Goal: Task Accomplishment & Management: Complete application form

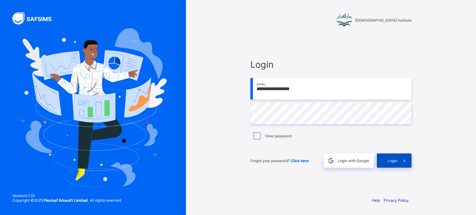
click at [394, 160] on span "Login" at bounding box center [393, 161] width 10 height 5
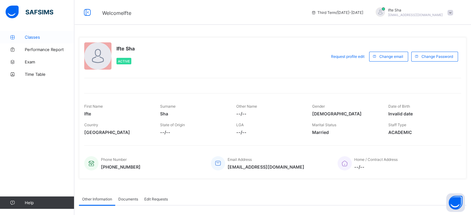
click at [38, 34] on link "Classes" at bounding box center [37, 37] width 74 height 12
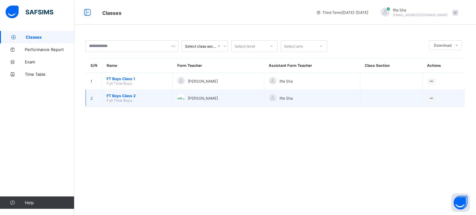
click at [121, 97] on span "FT Boys Class 2" at bounding box center [137, 96] width 61 height 5
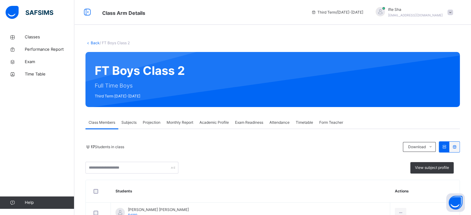
click at [150, 124] on span "Projection" at bounding box center [152, 123] width 18 height 6
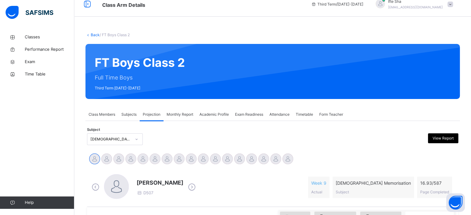
scroll to position [12, 0]
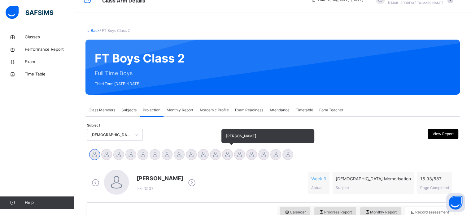
click at [227, 153] on div at bounding box center [227, 154] width 11 height 11
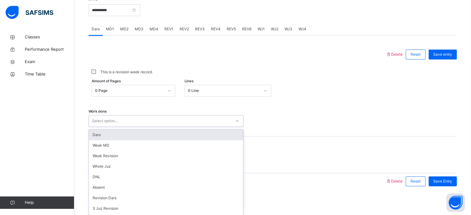
scroll to position [250, 0]
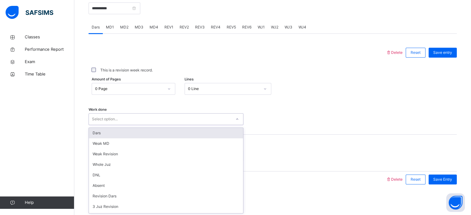
click at [187, 126] on div "Work done option Dars focused, 1 of 16. 16 results available. Use Up and Down t…" at bounding box center [273, 116] width 368 height 37
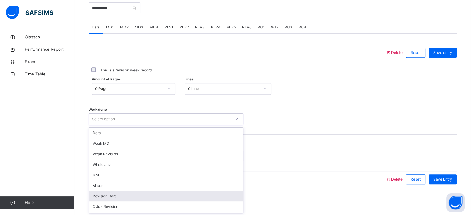
click at [124, 194] on div "Revision Dars" at bounding box center [166, 196] width 154 height 11
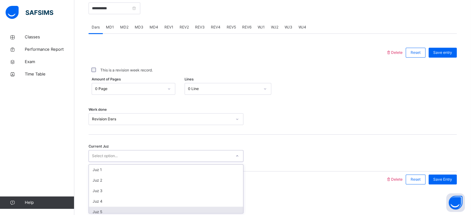
drag, startPoint x: 112, startPoint y: 153, endPoint x: 93, endPoint y: 213, distance: 62.4
click at [93, 162] on div "option Juz 5 focused, 5 of 30. 30 results available. Use Up and Down to choose …" at bounding box center [166, 156] width 155 height 12
click at [93, 213] on div "Juz 5" at bounding box center [166, 212] width 154 height 11
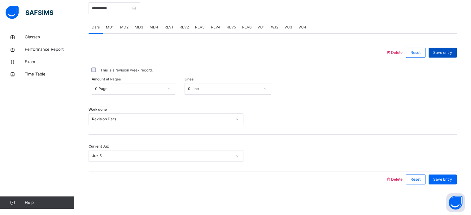
click at [457, 50] on div "Save entry" at bounding box center [443, 53] width 28 height 10
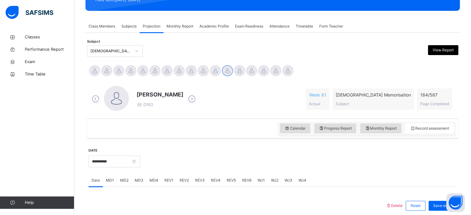
scroll to position [95, 0]
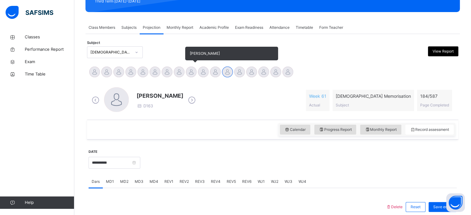
click at [191, 68] on div at bounding box center [191, 72] width 11 height 11
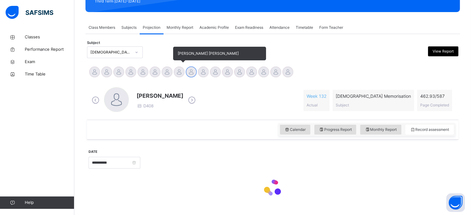
click at [178, 69] on div at bounding box center [179, 72] width 11 height 11
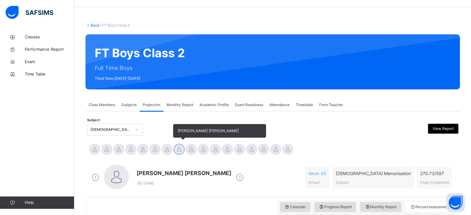
scroll to position [17, 0]
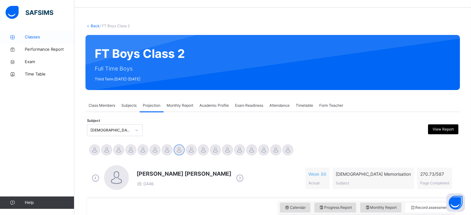
click at [58, 38] on span "Classes" at bounding box center [50, 37] width 50 height 6
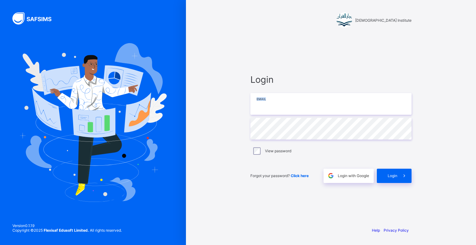
drag, startPoint x: 292, startPoint y: 117, endPoint x: 289, endPoint y: 112, distance: 5.2
click at [289, 112] on div "Login Email Password View password Forgot your password? Click here Login with …" at bounding box center [330, 128] width 161 height 109
click at [289, 110] on input "email" at bounding box center [330, 104] width 161 height 22
type input "**********"
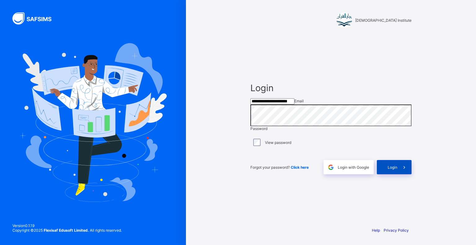
click at [388, 170] on span "Login" at bounding box center [393, 167] width 10 height 5
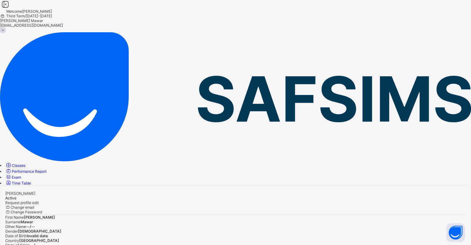
click at [25, 163] on link "Classes" at bounding box center [15, 165] width 20 height 5
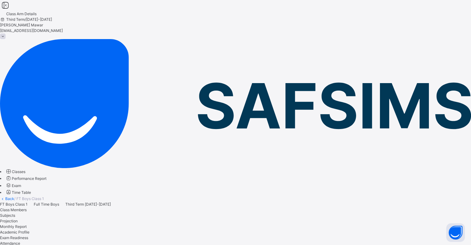
click at [148, 218] on div "Projection" at bounding box center [235, 221] width 471 height 6
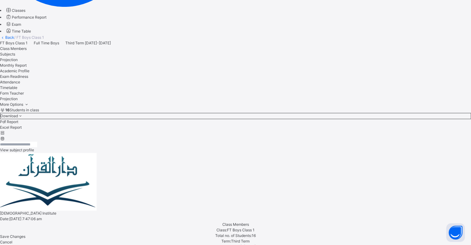
scroll to position [163, 0]
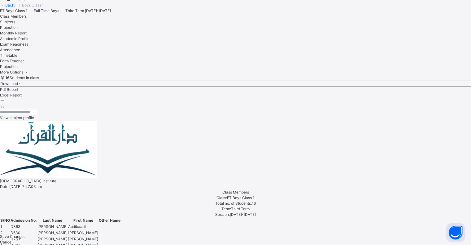
scroll to position [198, 0]
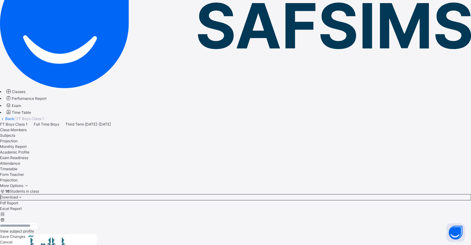
scroll to position [220, 0]
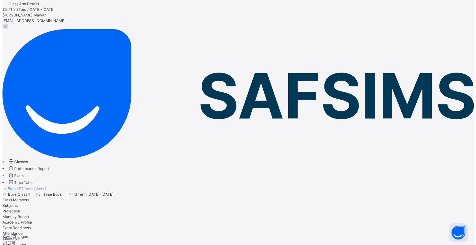
scroll to position [0, 0]
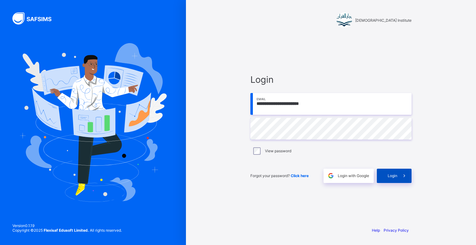
click at [395, 178] on span "Login" at bounding box center [393, 175] width 10 height 5
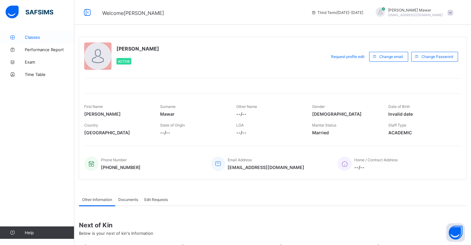
click at [45, 37] on span "Classes" at bounding box center [50, 37] width 50 height 5
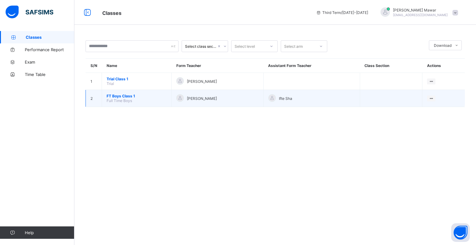
click at [126, 95] on span "FT Boys Class 1" at bounding box center [137, 96] width 60 height 5
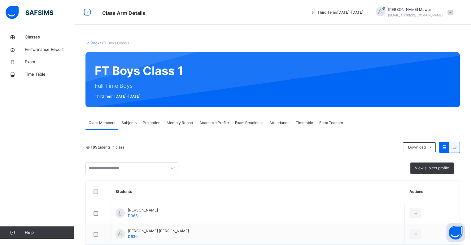
click at [154, 121] on span "Projection" at bounding box center [152, 123] width 18 height 6
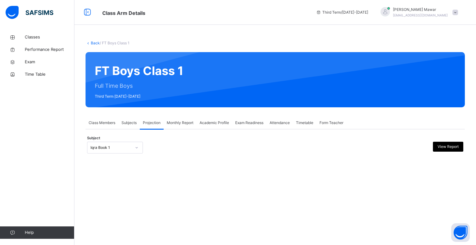
click at [118, 150] on div "Iqra Book 1" at bounding box center [110, 148] width 41 height 6
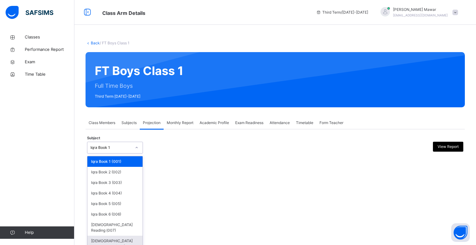
click at [140, 237] on div "[DEMOGRAPHIC_DATA] Memorisation (008)" at bounding box center [114, 244] width 55 height 16
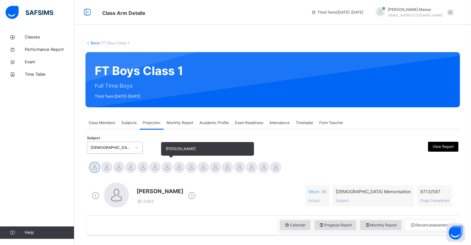
click at [170, 165] on div at bounding box center [167, 167] width 11 height 11
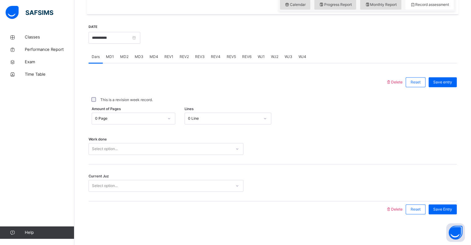
scroll to position [220, 0]
click at [148, 147] on div "Select option..." at bounding box center [160, 150] width 143 height 10
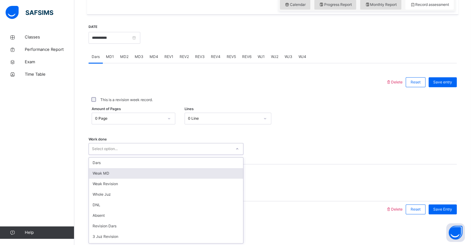
click at [134, 169] on div "Weak MD" at bounding box center [166, 173] width 154 height 11
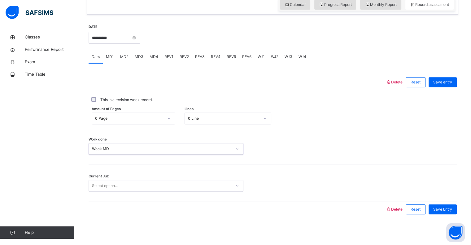
click at [135, 184] on div "Select option..." at bounding box center [160, 186] width 143 height 10
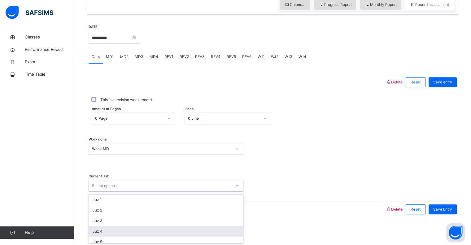
scroll to position [66, 0]
click at [123, 229] on div "Juz 10" at bounding box center [166, 228] width 154 height 11
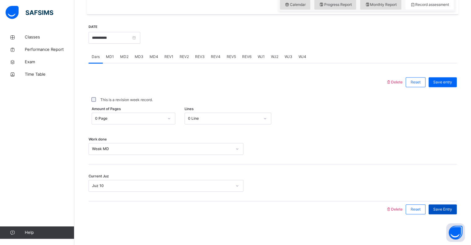
click at [451, 210] on span "Save Entry" at bounding box center [443, 209] width 19 height 6
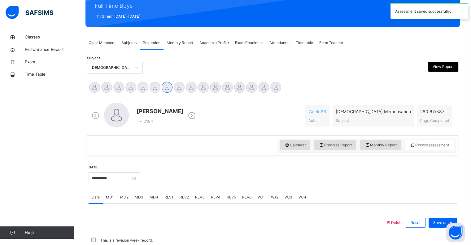
scroll to position [220, 0]
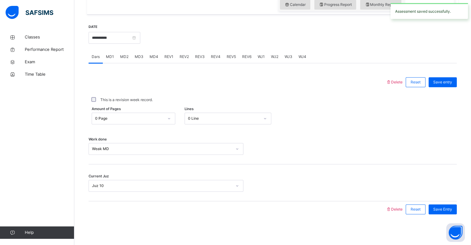
click at [156, 57] on span "MD4" at bounding box center [154, 57] width 9 height 6
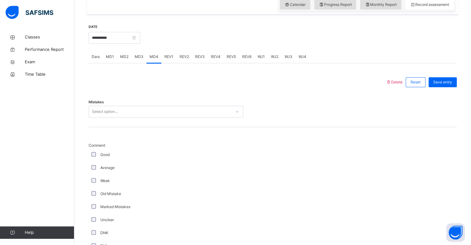
click at [113, 110] on div "Select option..." at bounding box center [105, 112] width 26 height 12
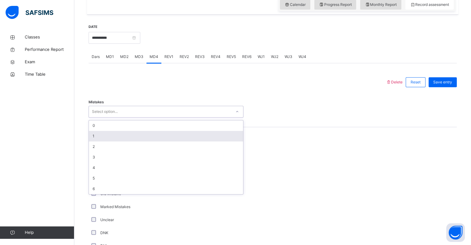
click at [105, 132] on div "1" at bounding box center [166, 136] width 154 height 11
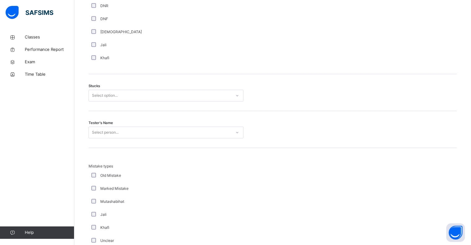
scroll to position [474, 0]
click at [184, 97] on div "Select option..." at bounding box center [160, 95] width 143 height 10
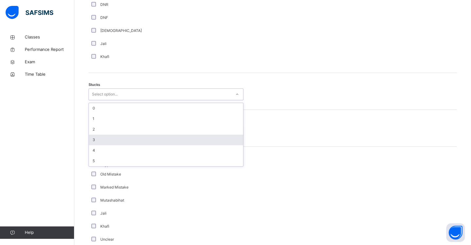
click at [127, 140] on div "3" at bounding box center [166, 139] width 154 height 11
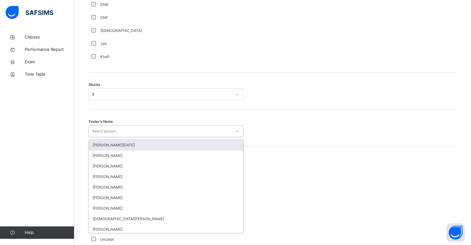
click at [130, 128] on div "Select person..." at bounding box center [160, 131] width 143 height 10
type input "*****"
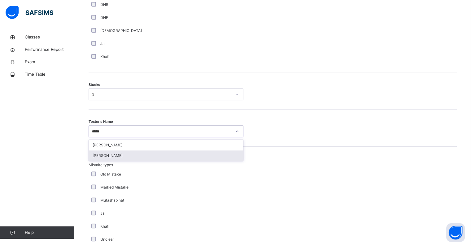
click at [117, 152] on div "Hamza Khan" at bounding box center [166, 155] width 154 height 11
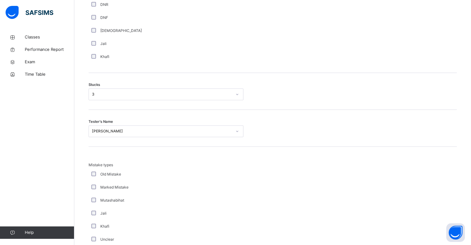
click at [117, 152] on div "Mistake types Old Mistake Marked Mistake Mutashabihat Jali Khafi Unclear Changi…" at bounding box center [273, 208] width 368 height 122
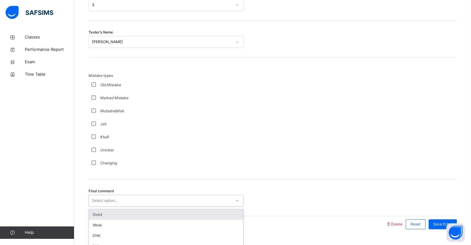
scroll to position [578, 0]
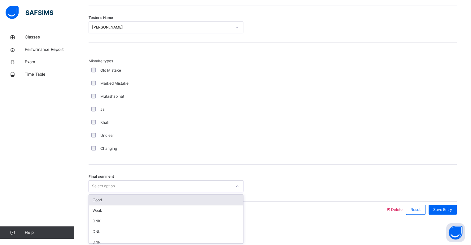
click at [114, 192] on div "option Good focused, 1 of 6. 6 results available. Use Up and Down to choose opt…" at bounding box center [166, 186] width 155 height 12
click at [114, 199] on div "Good" at bounding box center [166, 200] width 154 height 11
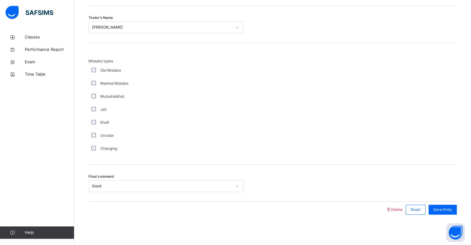
click at [114, 199] on div "Final comment Good" at bounding box center [273, 183] width 368 height 37
click at [447, 207] on span "Save Entry" at bounding box center [443, 210] width 19 height 6
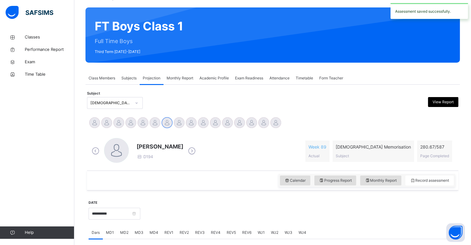
scroll to position [0, 0]
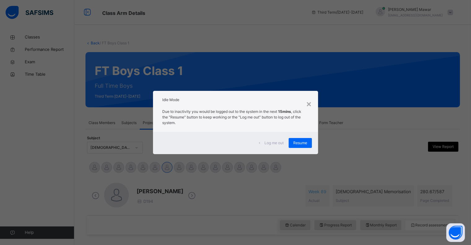
click at [271, 143] on span "Log me out" at bounding box center [274, 143] width 19 height 6
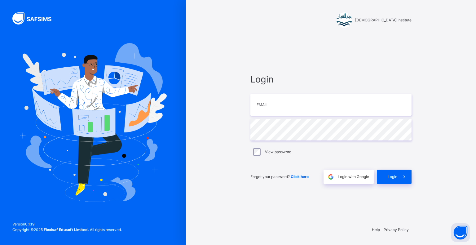
click at [271, 143] on div "Login Email Password View password Forgot your password? Click here Login with …" at bounding box center [330, 128] width 161 height 111
click at [320, 107] on input "email" at bounding box center [330, 105] width 161 height 22
type input "**********"
click at [328, 106] on input "email" at bounding box center [330, 105] width 161 height 22
type input "**********"
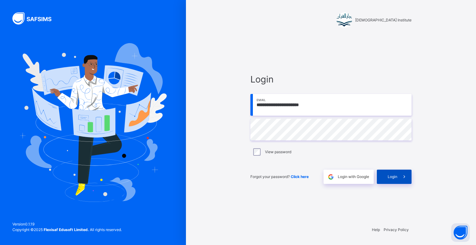
click at [393, 176] on span "Login" at bounding box center [393, 177] width 10 height 6
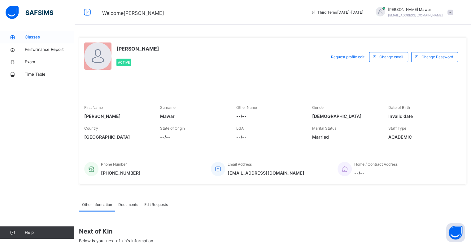
click at [30, 37] on span "Classes" at bounding box center [50, 37] width 50 height 6
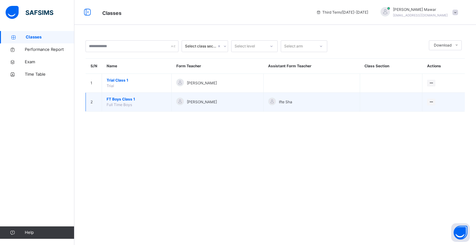
click at [126, 100] on span "FT Boys Class 1" at bounding box center [137, 99] width 60 height 6
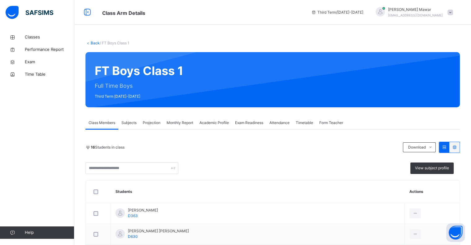
click at [157, 124] on span "Projection" at bounding box center [152, 123] width 18 height 6
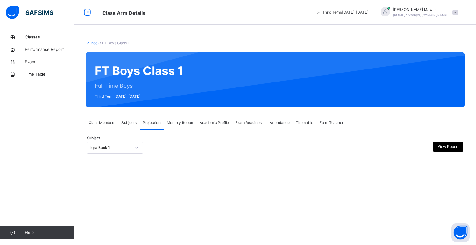
click at [126, 155] on div "Subject Iqra Book 1 View Report" at bounding box center [275, 148] width 376 height 18
click at [122, 150] on div "Iqra Book 1" at bounding box center [110, 148] width 41 height 6
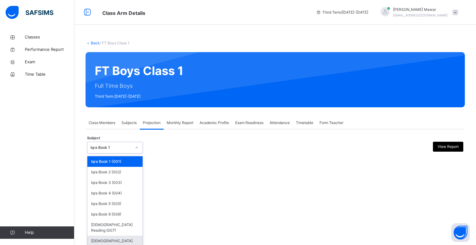
click at [102, 239] on div "[DEMOGRAPHIC_DATA] Memorisation (008)" at bounding box center [114, 244] width 55 height 16
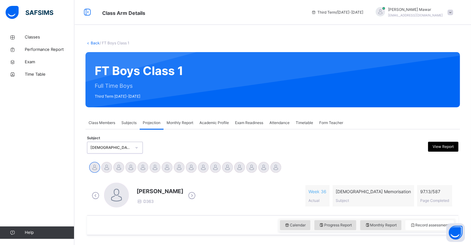
scroll to position [81, 0]
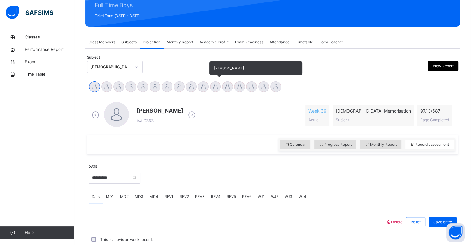
click at [218, 83] on div at bounding box center [215, 86] width 11 height 11
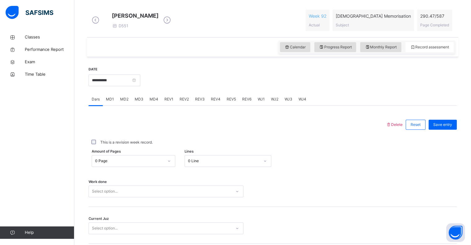
scroll to position [173, 0]
click at [134, 78] on div "**********" at bounding box center [115, 80] width 52 height 27
click at [376, 50] on span "Monthly Report" at bounding box center [381, 48] width 32 height 6
select select "****"
select select "*"
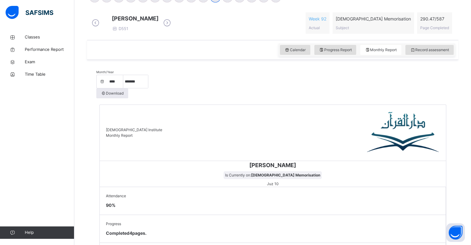
scroll to position [106, 0]
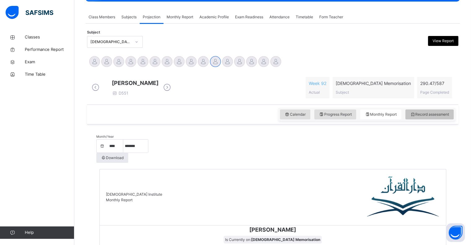
click at [433, 117] on span "Record assessment" at bounding box center [429, 115] width 39 height 6
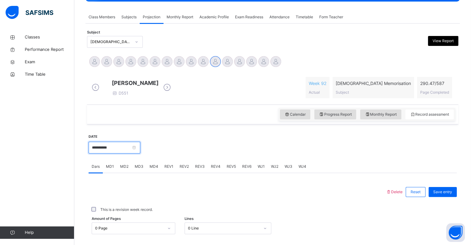
click at [135, 153] on input "**********" at bounding box center [115, 148] width 52 height 12
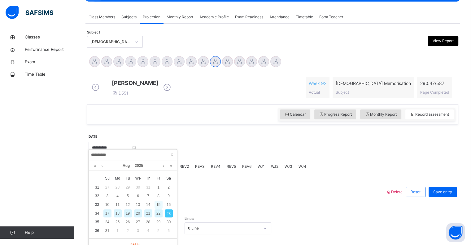
click at [158, 204] on div "15" at bounding box center [159, 205] width 8 height 8
type input "**********"
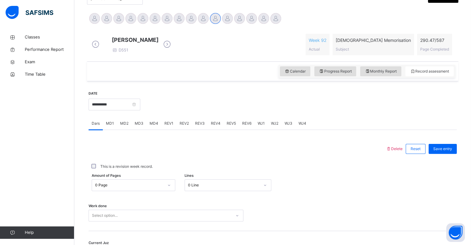
scroll to position [161, 0]
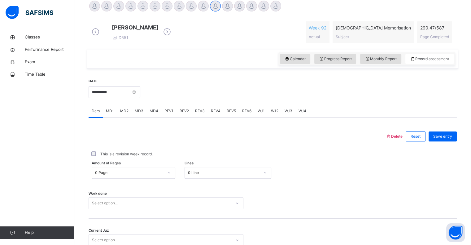
click at [170, 114] on span "REV1" at bounding box center [169, 111] width 9 height 6
click at [98, 117] on div "Dars" at bounding box center [96, 111] width 14 height 12
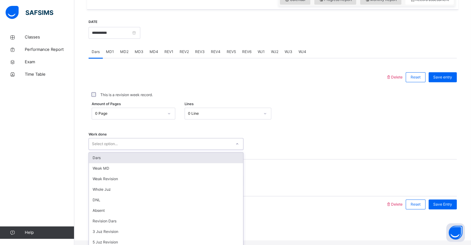
scroll to position [27, 0]
click at [126, 237] on div "5 Juz Revision" at bounding box center [166, 242] width 154 height 11
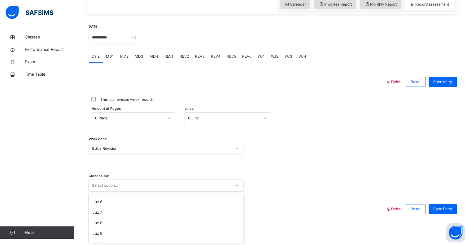
scroll to position [57, 0]
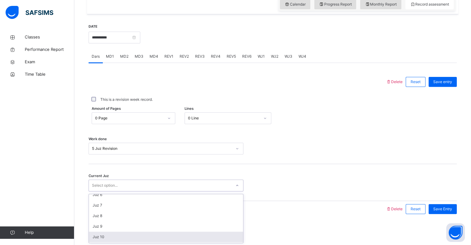
click at [122, 239] on div "Juz 10" at bounding box center [166, 236] width 154 height 11
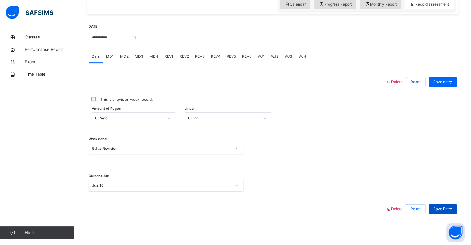
click at [450, 211] on span "Save Entry" at bounding box center [443, 209] width 19 height 6
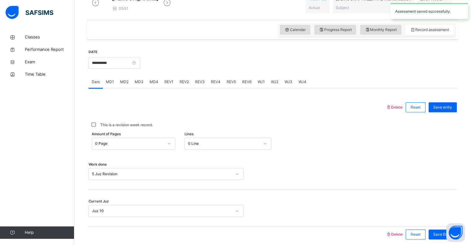
scroll to position [190, 0]
click at [170, 85] on span "REV1" at bounding box center [169, 83] width 9 height 6
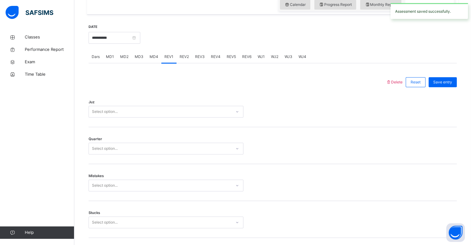
scroll to position [216, 0]
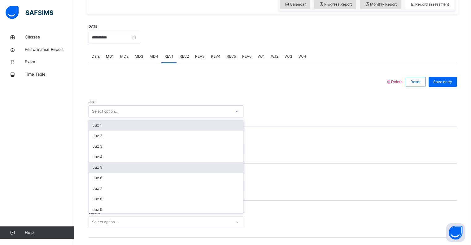
click at [114, 173] on div "Juz 5" at bounding box center [166, 167] width 154 height 11
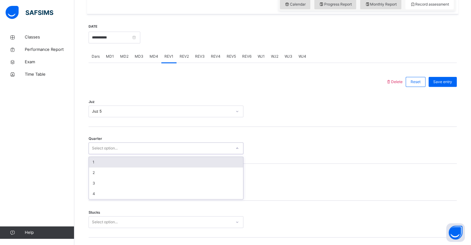
click at [109, 167] on div "1" at bounding box center [166, 162] width 154 height 11
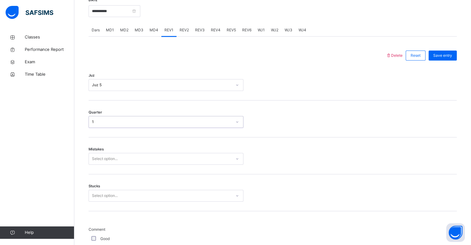
scroll to position [271, 0]
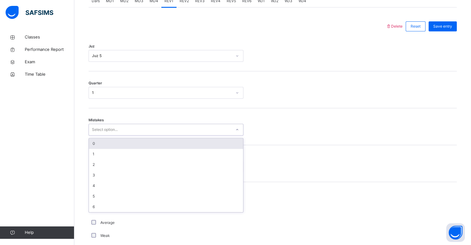
click at [126, 143] on div "0" at bounding box center [166, 143] width 154 height 11
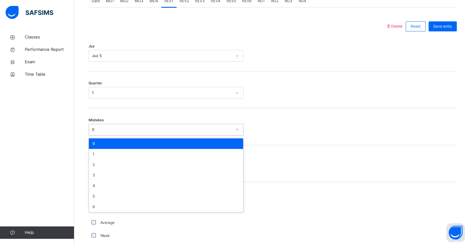
click at [121, 149] on div "0" at bounding box center [166, 143] width 154 height 11
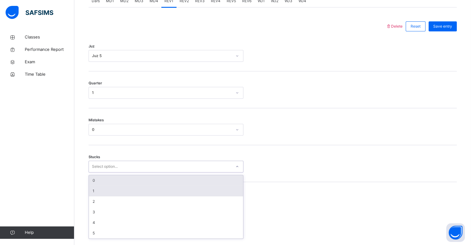
click at [111, 195] on div "1" at bounding box center [166, 191] width 154 height 11
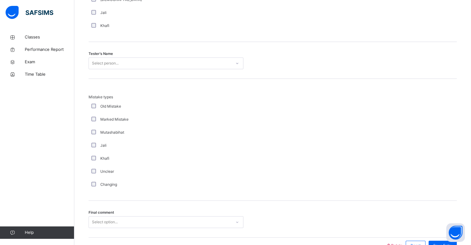
scroll to position [611, 0]
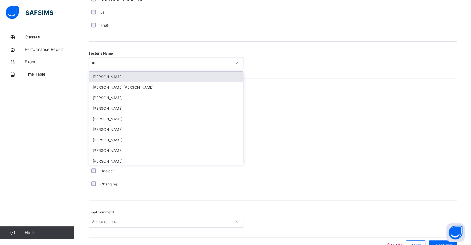
type input "*"
type input "****"
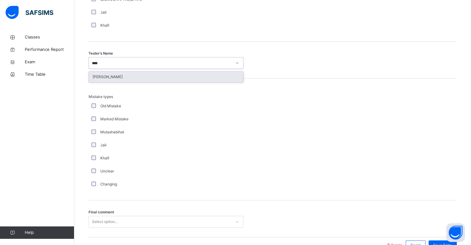
click at [153, 80] on div "[PERSON_NAME]" at bounding box center [166, 77] width 154 height 11
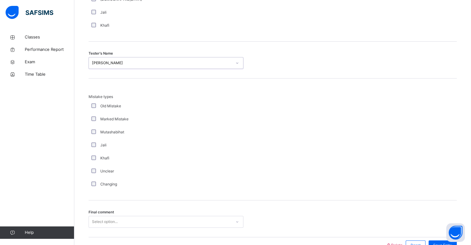
scroll to position [652, 0]
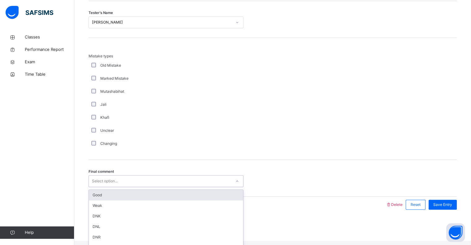
click at [135, 200] on div "Good" at bounding box center [166, 195] width 154 height 11
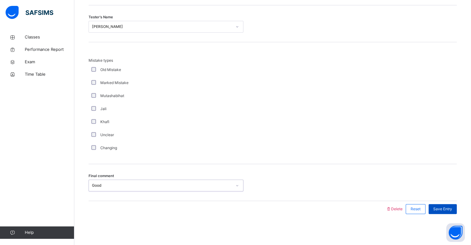
click at [444, 214] on div "Save Entry" at bounding box center [443, 209] width 28 height 10
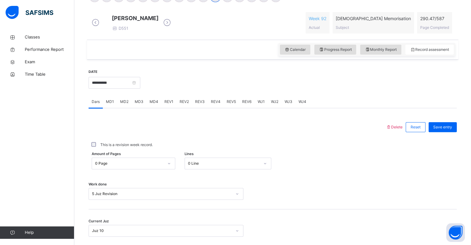
scroll to position [170, 0]
click at [341, 187] on div "Work done 5 Juz Revision" at bounding box center [273, 191] width 368 height 37
click at [171, 105] on span "REV1" at bounding box center [169, 102] width 9 height 6
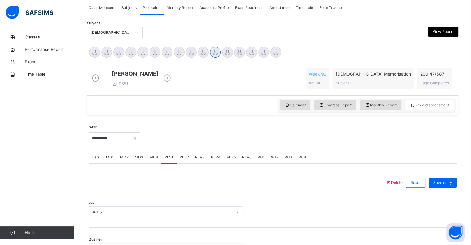
scroll to position [143, 0]
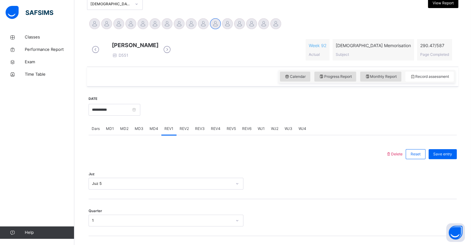
click at [181, 131] on span "REV2" at bounding box center [184, 129] width 9 height 6
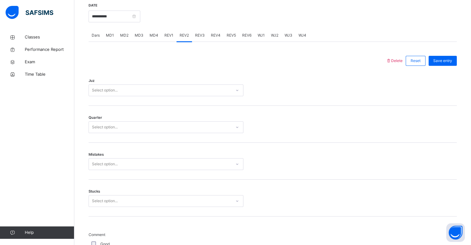
scroll to position [240, 0]
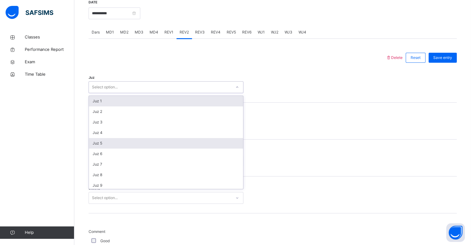
click at [119, 146] on div "Juz 5" at bounding box center [166, 143] width 154 height 11
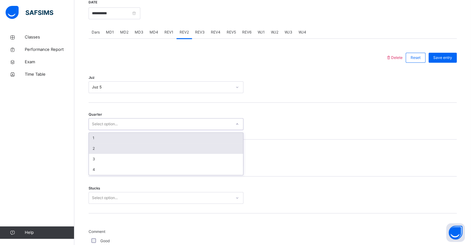
click at [110, 154] on div "2" at bounding box center [166, 148] width 154 height 11
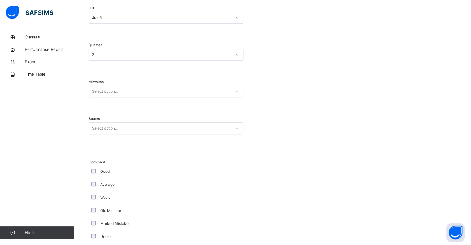
scroll to position [310, 0]
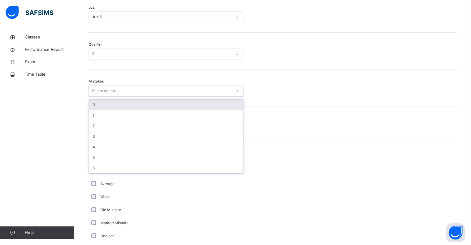
click at [122, 104] on div "0" at bounding box center [166, 104] width 154 height 11
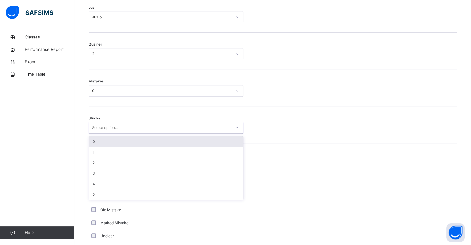
click at [115, 146] on div "0" at bounding box center [166, 141] width 154 height 11
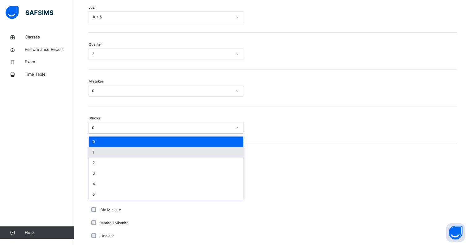
click at [110, 157] on div "1" at bounding box center [166, 152] width 154 height 11
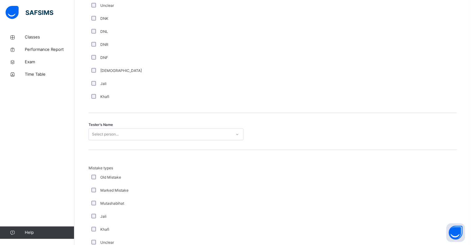
scroll to position [551, 0]
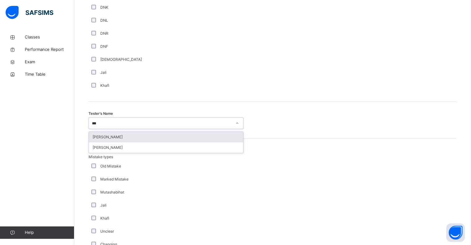
type input "****"
click at [144, 142] on div "Muhammad Bilal Siddiqui" at bounding box center [166, 137] width 154 height 11
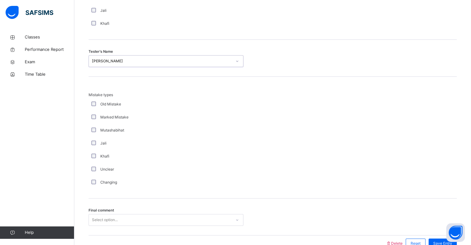
scroll to position [652, 0]
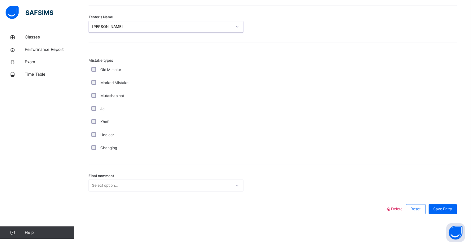
click at [131, 202] on div at bounding box center [237, 209] width 291 height 16
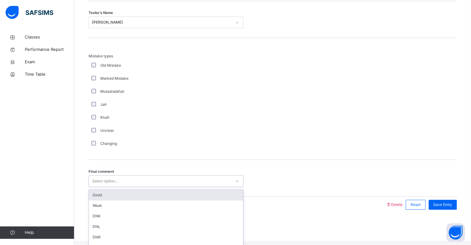
click at [122, 200] on div "Good" at bounding box center [166, 195] width 154 height 11
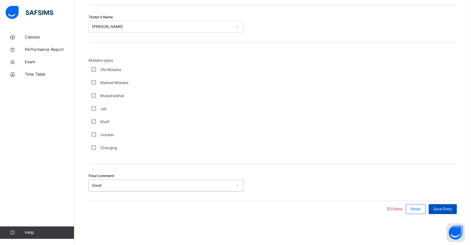
click at [457, 208] on div "Save Entry" at bounding box center [443, 209] width 28 height 10
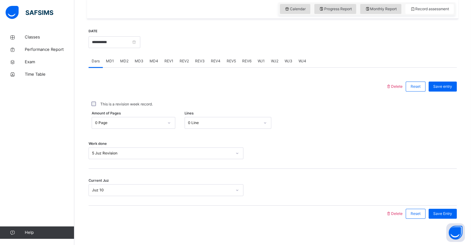
scroll to position [210, 0]
click at [199, 64] on span "REV3" at bounding box center [200, 62] width 10 height 6
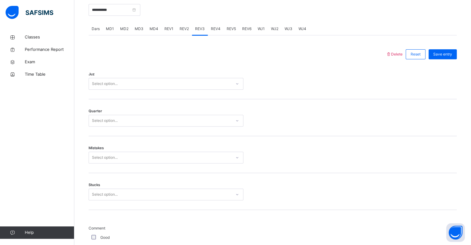
scroll to position [246, 0]
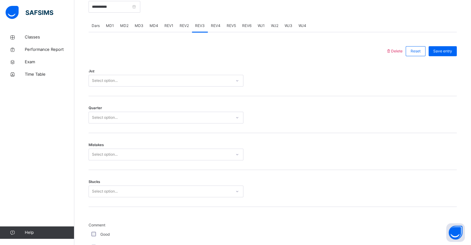
click at [164, 75] on div "Juz Select option..." at bounding box center [273, 77] width 368 height 37
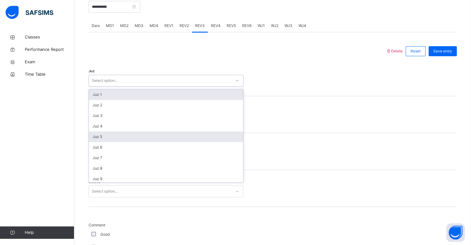
click at [119, 137] on div "Juz 5" at bounding box center [166, 136] width 154 height 11
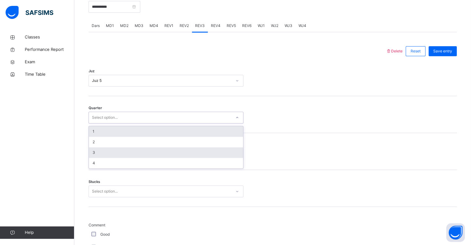
click at [111, 158] on div "3" at bounding box center [166, 152] width 154 height 11
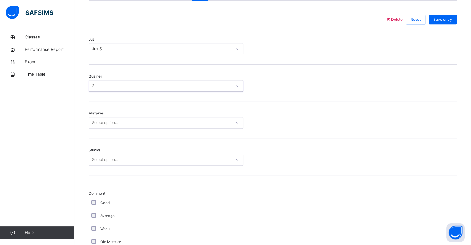
scroll to position [296, 0]
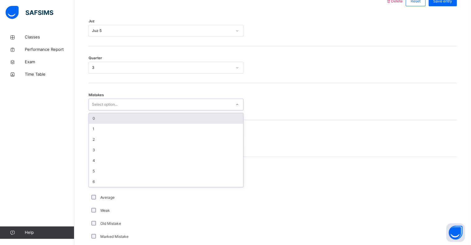
click at [127, 119] on div "0" at bounding box center [166, 118] width 154 height 11
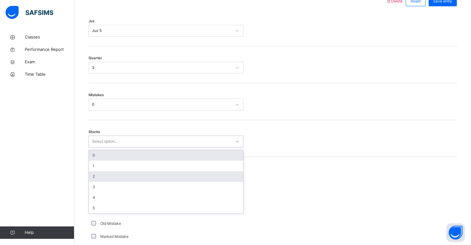
click at [109, 181] on div "2" at bounding box center [166, 176] width 154 height 11
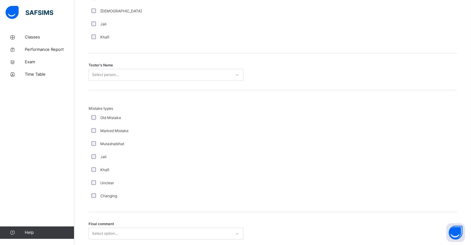
scroll to position [603, 0]
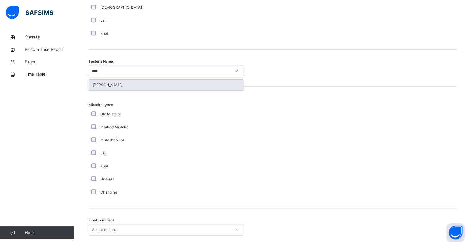
type input "*****"
click at [155, 86] on div "[PERSON_NAME]" at bounding box center [166, 85] width 154 height 11
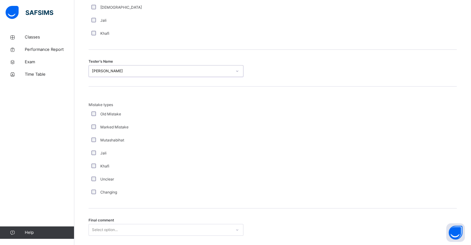
scroll to position [652, 0]
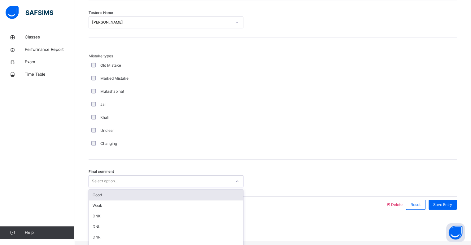
click at [143, 200] on div "Good" at bounding box center [166, 195] width 154 height 11
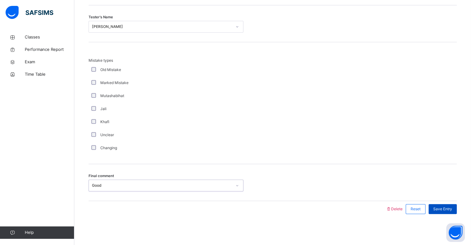
click at [447, 214] on div "Save Entry" at bounding box center [443, 209] width 28 height 10
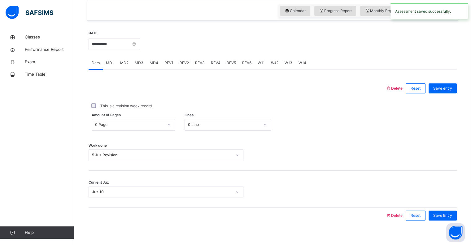
scroll to position [209, 0]
click at [218, 65] on span "REV4" at bounding box center [216, 63] width 10 height 6
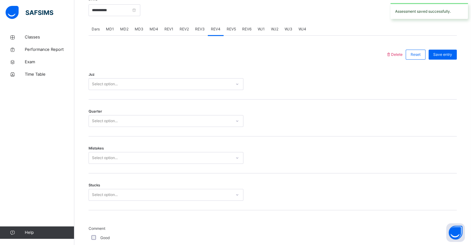
scroll to position [249, 0]
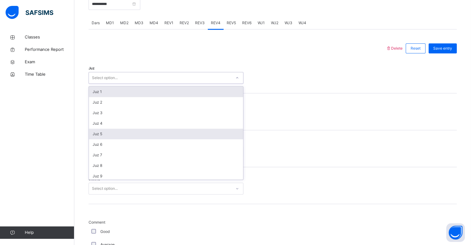
click at [121, 139] on div "Juz 5" at bounding box center [166, 134] width 154 height 11
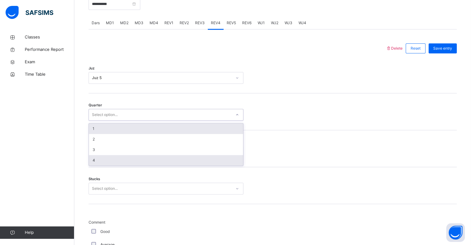
click at [116, 165] on div "4" at bounding box center [166, 160] width 154 height 11
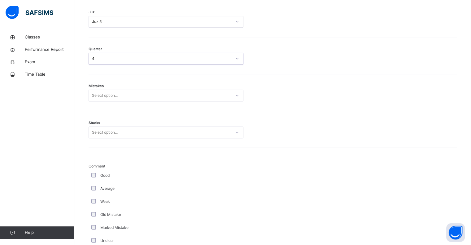
scroll to position [306, 0]
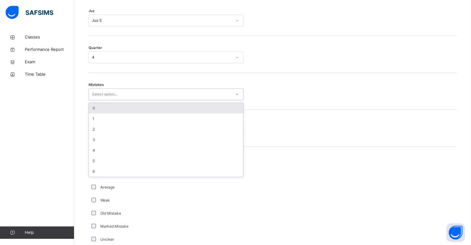
click at [147, 113] on div "0" at bounding box center [166, 108] width 154 height 11
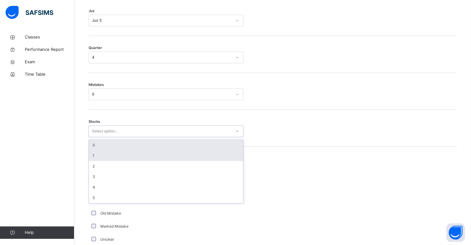
click at [115, 158] on div "1" at bounding box center [166, 155] width 154 height 11
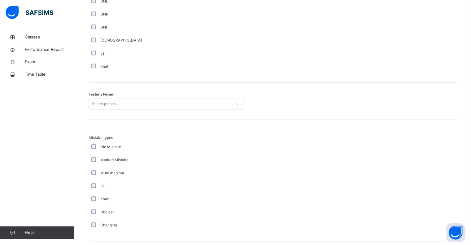
scroll to position [573, 0]
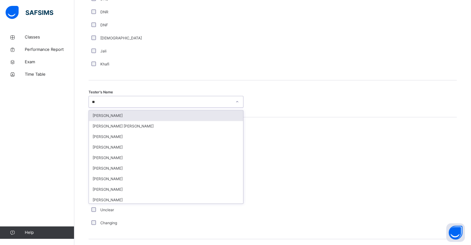
type input "***"
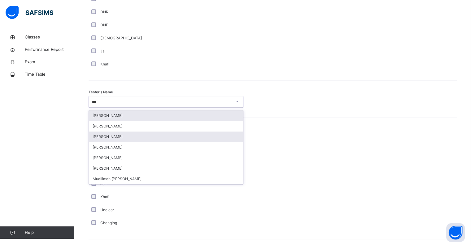
click at [127, 142] on div "[PERSON_NAME]" at bounding box center [166, 136] width 154 height 11
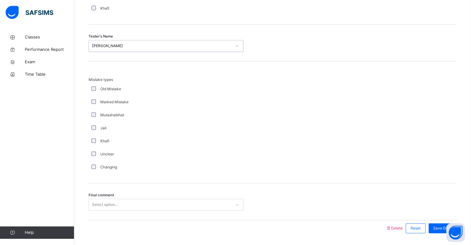
scroll to position [652, 0]
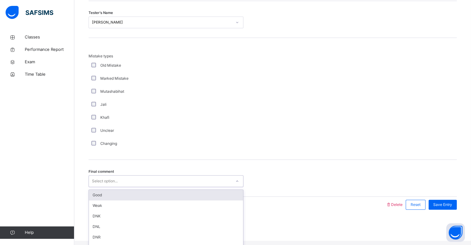
click at [128, 200] on div "Good" at bounding box center [166, 195] width 154 height 11
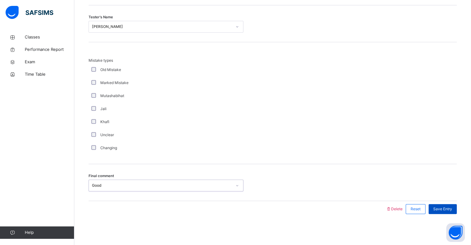
click at [452, 211] on span "Save Entry" at bounding box center [443, 209] width 19 height 6
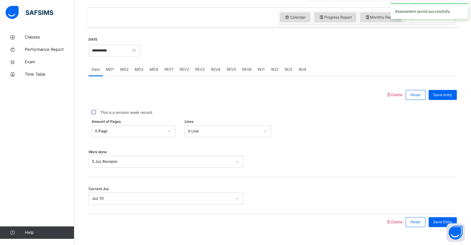
scroll to position [203, 0]
click at [129, 56] on input "**********" at bounding box center [115, 50] width 52 height 12
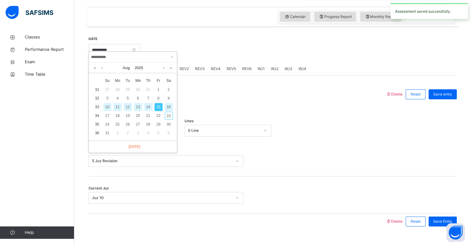
click at [168, 110] on div "16" at bounding box center [169, 107] width 8 height 8
type input "**********"
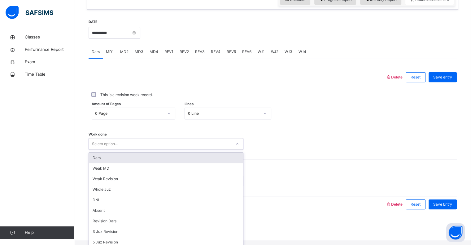
scroll to position [9, 0]
click at [122, 239] on div "5 Juz Revision" at bounding box center [166, 242] width 154 height 11
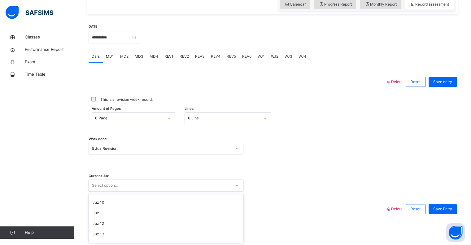
scroll to position [95, 0]
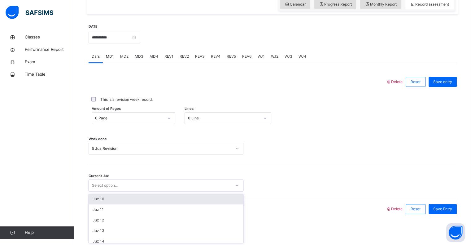
click at [115, 202] on div "Juz 10" at bounding box center [166, 199] width 154 height 11
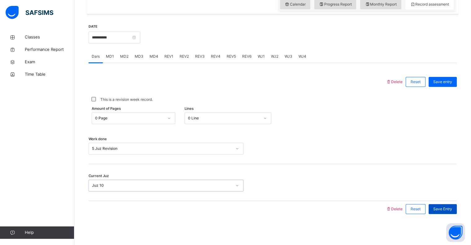
click at [451, 210] on span "Save Entry" at bounding box center [443, 209] width 19 height 6
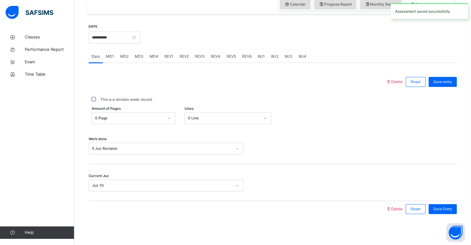
scroll to position [216, 0]
click at [167, 59] on span "REV1" at bounding box center [169, 57] width 9 height 6
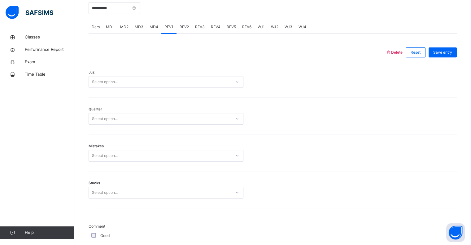
scroll to position [245, 0]
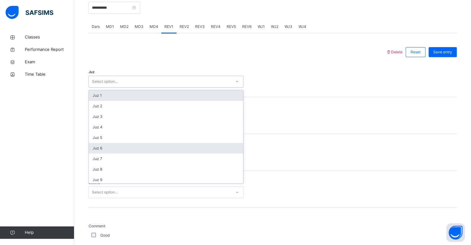
click at [120, 153] on div "Juz 6" at bounding box center [166, 148] width 154 height 11
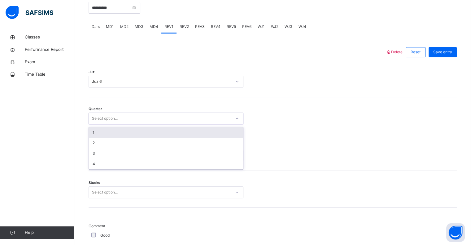
click at [115, 138] on div "1" at bounding box center [166, 132] width 154 height 11
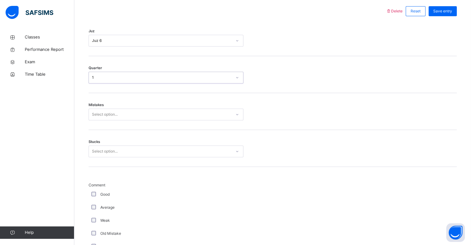
scroll to position [288, 0]
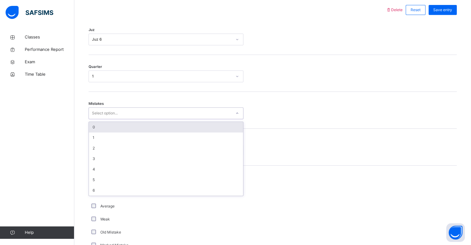
click at [121, 132] on div "0" at bounding box center [166, 127] width 154 height 11
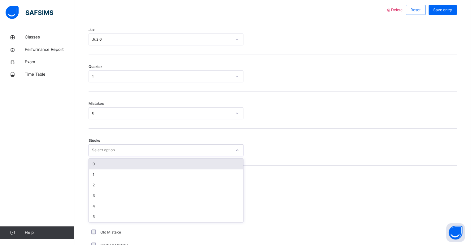
click at [112, 167] on div "0" at bounding box center [166, 164] width 154 height 11
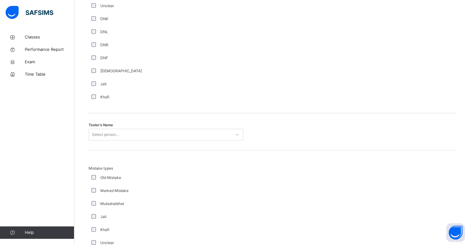
scroll to position [544, 0]
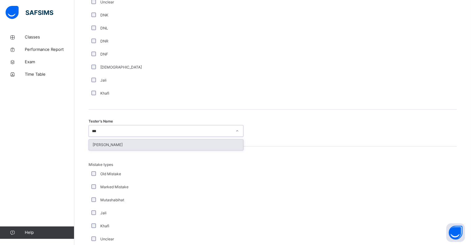
type input "****"
click at [159, 145] on div "[PERSON_NAME]" at bounding box center [166, 144] width 154 height 11
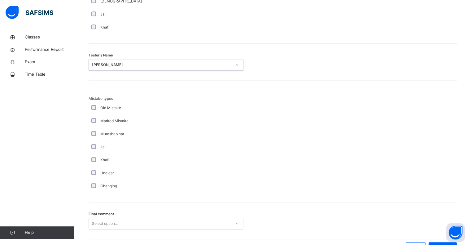
scroll to position [652, 0]
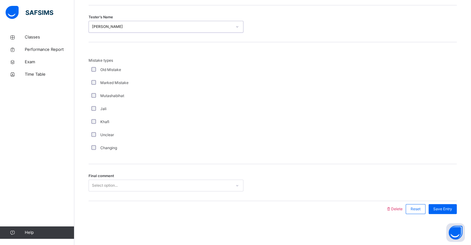
click at [151, 195] on div "Final comment Select option..." at bounding box center [273, 182] width 368 height 37
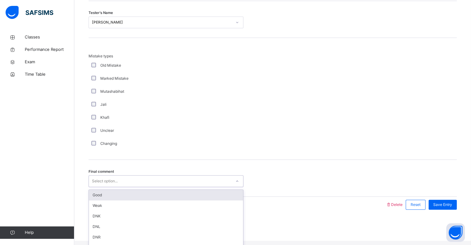
click at [114, 200] on div "Good" at bounding box center [166, 195] width 154 height 11
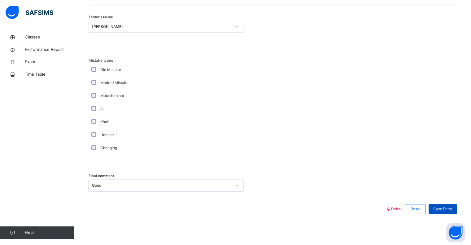
click at [457, 212] on div "Save Entry" at bounding box center [443, 209] width 28 height 10
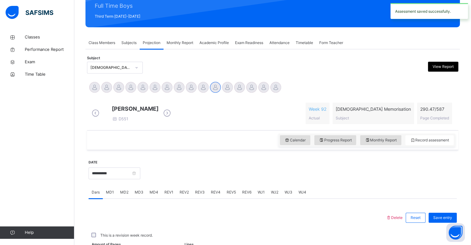
scroll to position [220, 0]
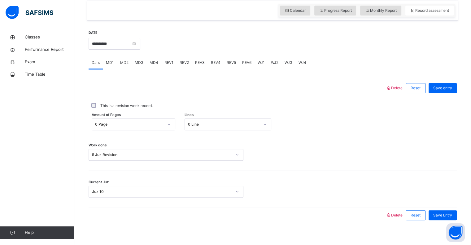
click at [185, 65] on span "REV2" at bounding box center [184, 63] width 9 height 6
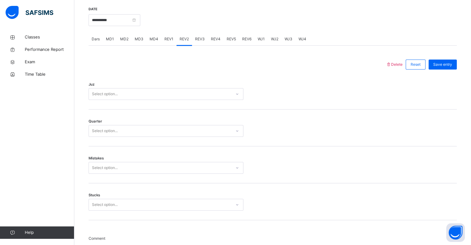
scroll to position [253, 0]
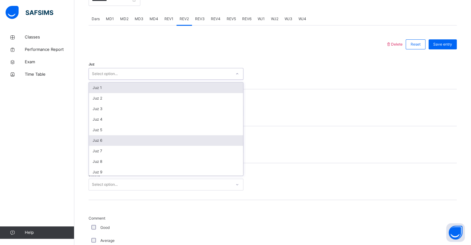
click at [121, 146] on div "Juz 6" at bounding box center [166, 140] width 154 height 11
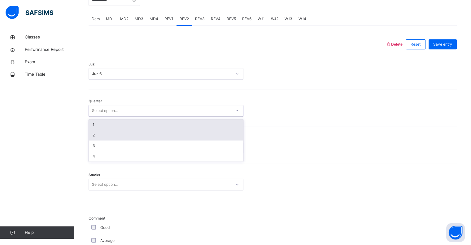
click at [108, 140] on div "2" at bounding box center [166, 135] width 154 height 11
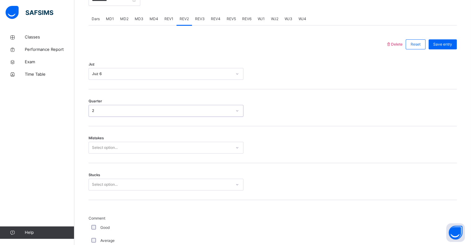
scroll to position [315, 0]
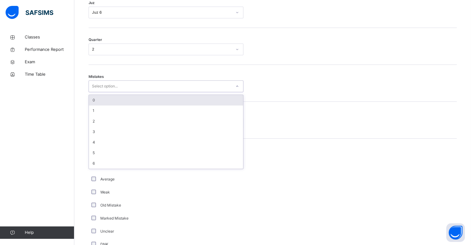
click at [126, 105] on div "0" at bounding box center [166, 100] width 154 height 11
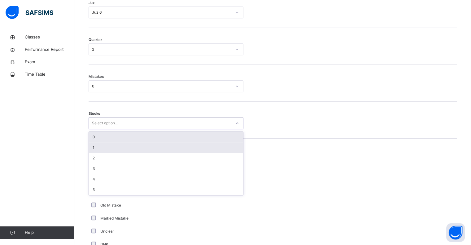
click at [110, 152] on div "1" at bounding box center [166, 147] width 154 height 11
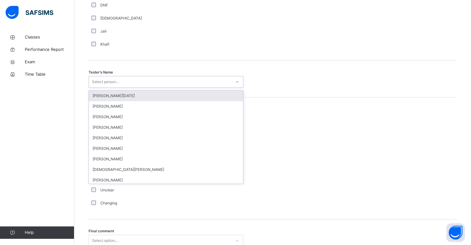
scroll to position [593, 0]
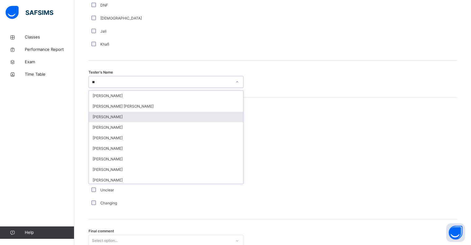
type input "*"
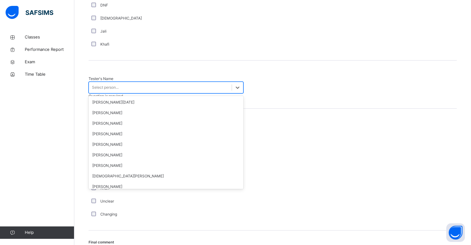
type input "*"
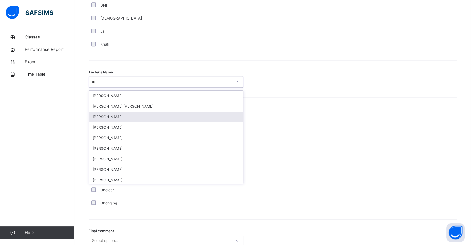
type input "***"
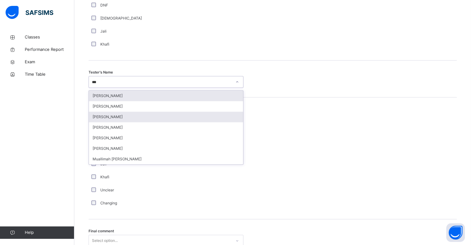
click at [133, 122] on div "[PERSON_NAME]" at bounding box center [166, 117] width 154 height 11
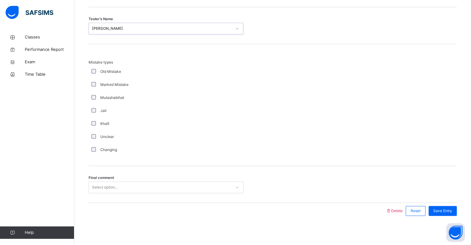
scroll to position [652, 0]
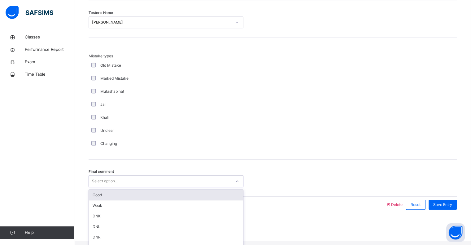
click at [127, 200] on div "Good" at bounding box center [166, 195] width 154 height 11
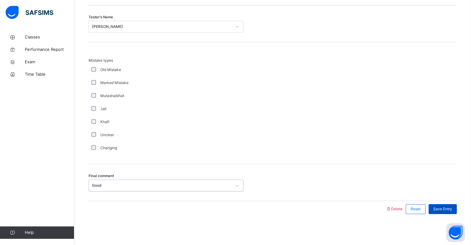
click at [456, 214] on div "Save Entry" at bounding box center [443, 209] width 28 height 10
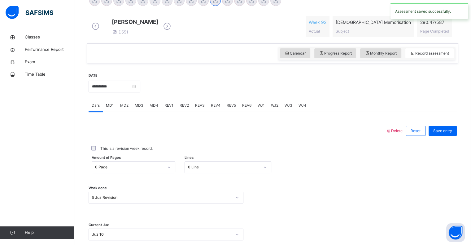
scroll to position [165, 0]
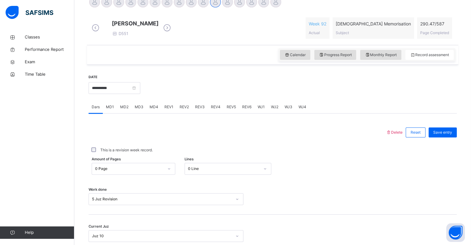
click at [201, 110] on span "REV3" at bounding box center [200, 107] width 10 height 6
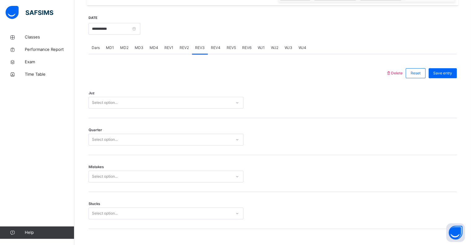
scroll to position [223, 0]
click at [178, 55] on div "REV2" at bounding box center [184, 49] width 15 height 12
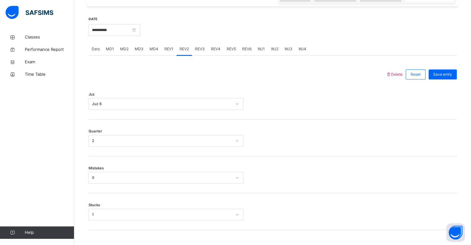
click at [205, 55] on div "REV3" at bounding box center [200, 49] width 16 height 12
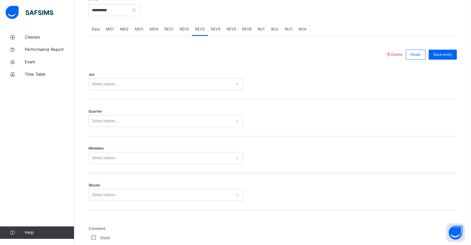
scroll to position [249, 0]
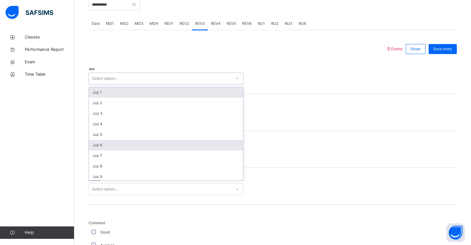
click at [120, 149] on div "Juz 6" at bounding box center [166, 145] width 154 height 11
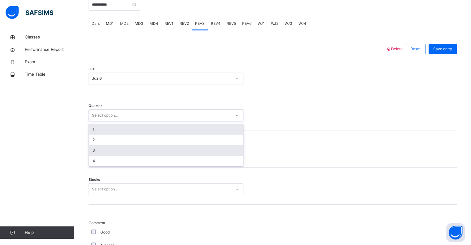
click at [110, 156] on div "3" at bounding box center [166, 150] width 154 height 11
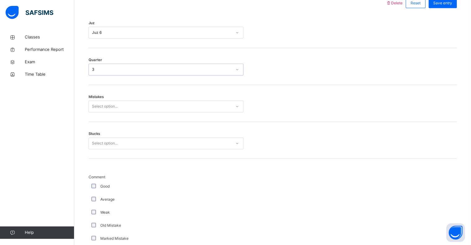
scroll to position [298, 0]
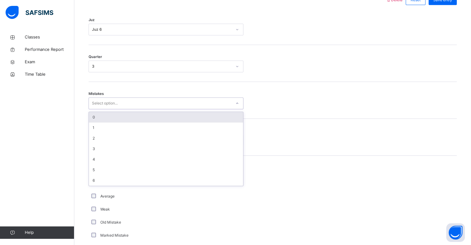
click at [119, 122] on div "0" at bounding box center [166, 117] width 154 height 11
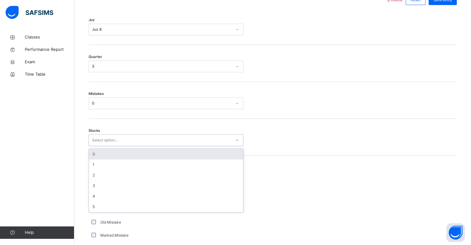
click at [108, 158] on div "0" at bounding box center [166, 154] width 154 height 11
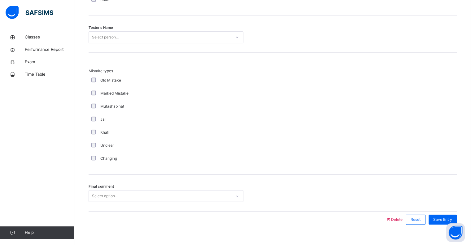
scroll to position [652, 0]
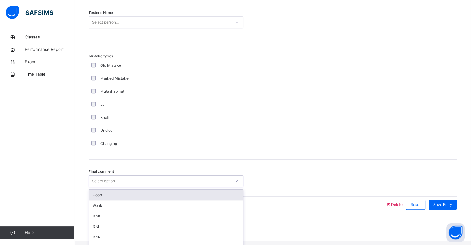
click at [135, 196] on div "Good" at bounding box center [166, 195] width 154 height 11
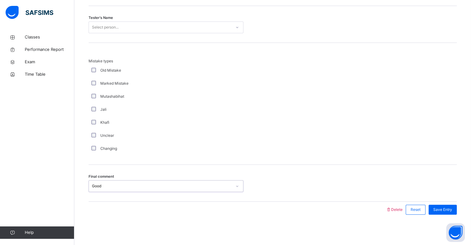
scroll to position [631, 0]
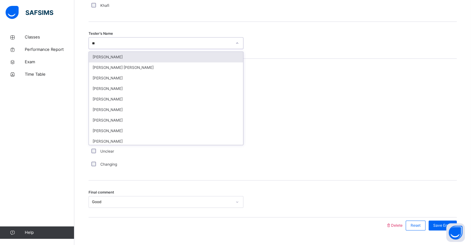
type input "***"
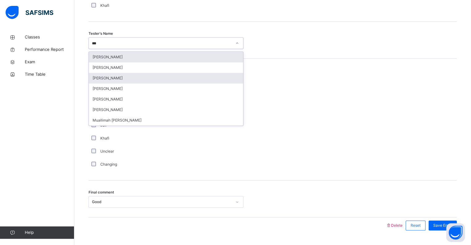
click at [136, 83] on div "[PERSON_NAME]" at bounding box center [166, 78] width 154 height 11
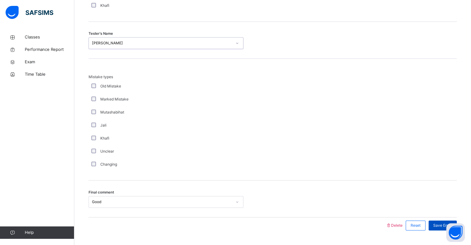
click at [442, 228] on span "Save Entry" at bounding box center [443, 226] width 19 height 6
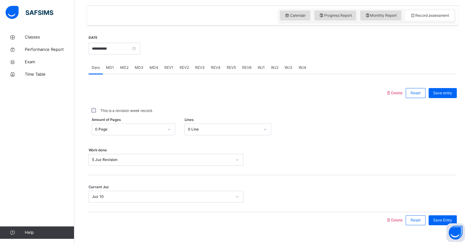
scroll to position [205, 0]
click at [126, 51] on input "**********" at bounding box center [115, 49] width 52 height 12
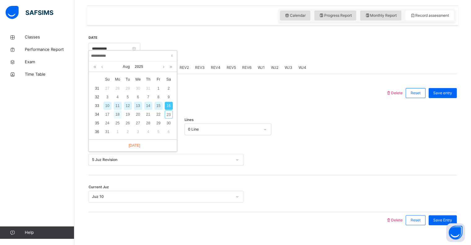
click at [118, 115] on div "18" at bounding box center [118, 114] width 8 height 8
type input "**********"
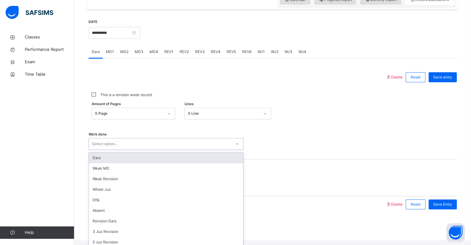
scroll to position [37, 0]
click at [130, 237] on div "5 Juz Revision" at bounding box center [166, 242] width 154 height 11
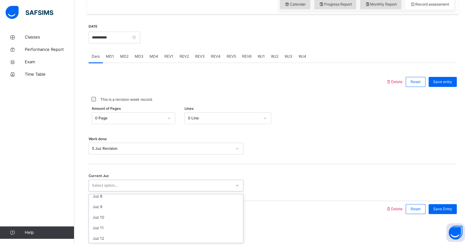
scroll to position [78, 0]
click at [123, 214] on div "Juz 10" at bounding box center [166, 215] width 154 height 11
click at [452, 210] on span "Save Entry" at bounding box center [443, 209] width 19 height 6
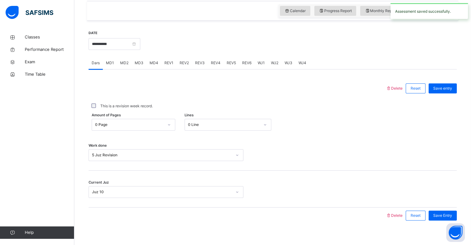
scroll to position [209, 0]
click at [169, 65] on span "REV1" at bounding box center [169, 63] width 9 height 6
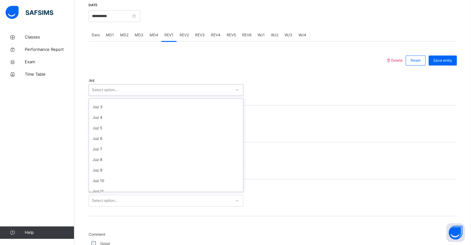
scroll to position [18, 0]
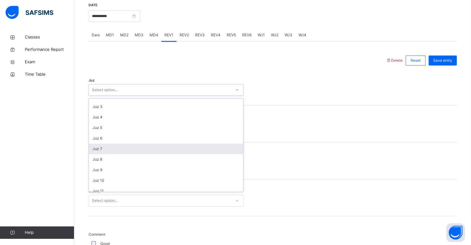
click at [120, 152] on div "Juz 7" at bounding box center [166, 148] width 154 height 11
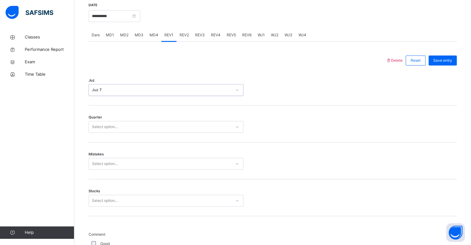
click at [134, 122] on div "Quarter Select option..." at bounding box center [273, 123] width 368 height 37
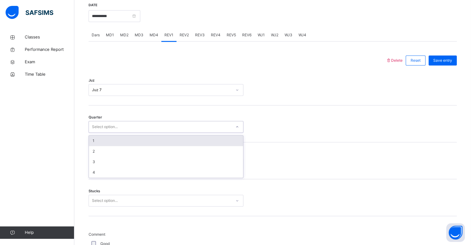
click at [111, 145] on div "1" at bounding box center [166, 140] width 154 height 11
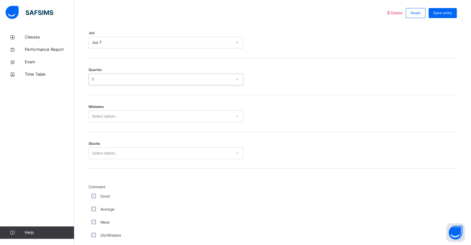
scroll to position [285, 0]
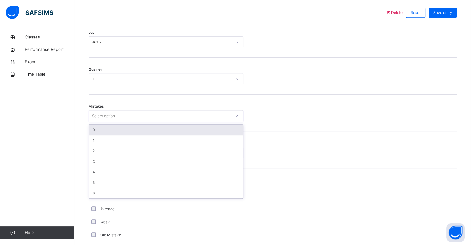
click at [120, 134] on div "0" at bounding box center [166, 130] width 154 height 11
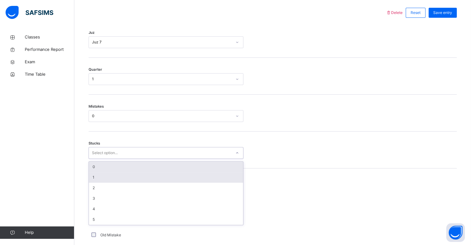
click at [109, 181] on div "1" at bounding box center [166, 177] width 154 height 11
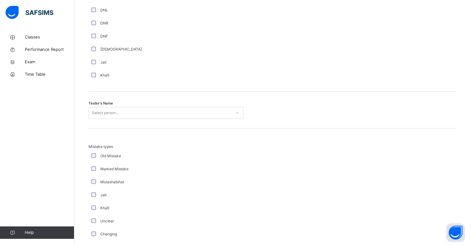
scroll to position [564, 0]
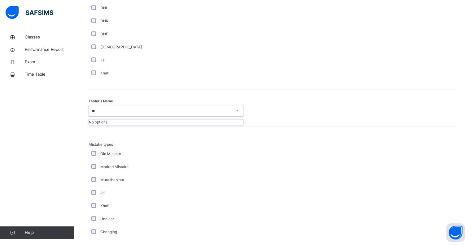
type input "*"
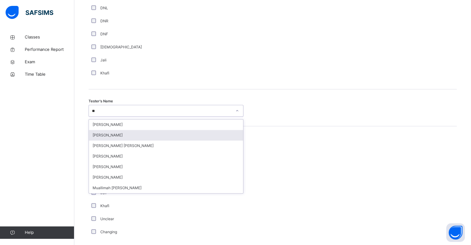
type input "***"
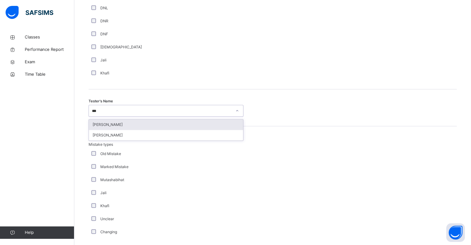
click at [148, 129] on div "[PERSON_NAME]" at bounding box center [166, 124] width 154 height 11
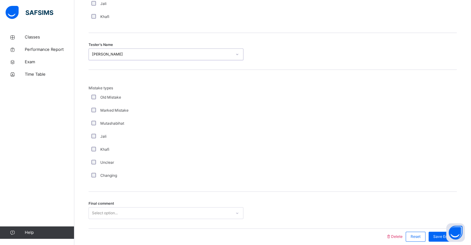
scroll to position [652, 0]
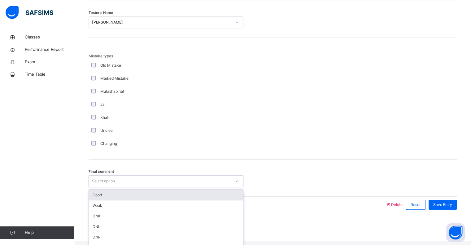
click at [124, 200] on div "Good" at bounding box center [166, 195] width 154 height 11
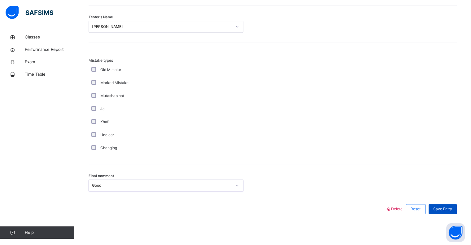
click at [452, 206] on span "Save Entry" at bounding box center [443, 209] width 19 height 6
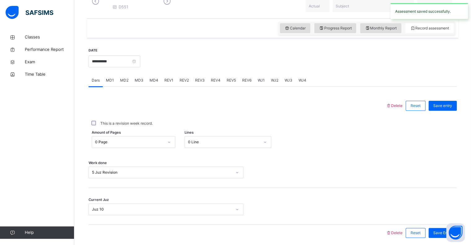
scroll to position [182, 0]
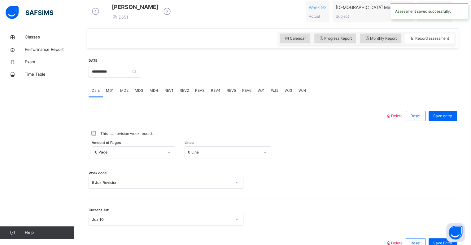
click at [181, 93] on span "REV2" at bounding box center [184, 91] width 9 height 6
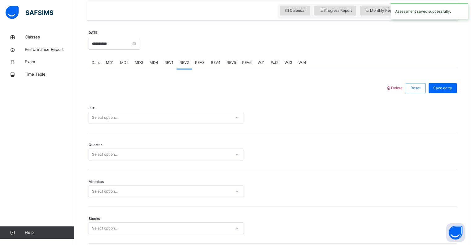
scroll to position [220, 0]
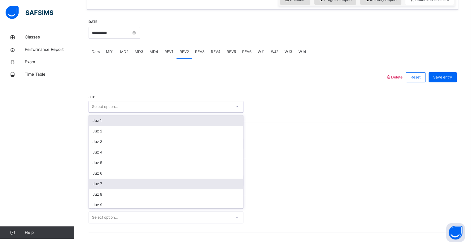
click at [121, 189] on div "Juz 7" at bounding box center [166, 184] width 154 height 11
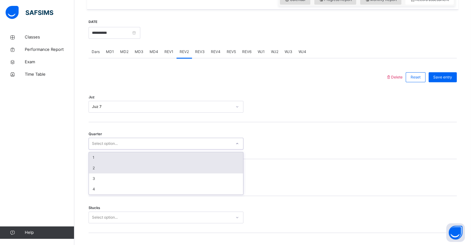
click at [108, 173] on div "2" at bounding box center [166, 168] width 154 height 11
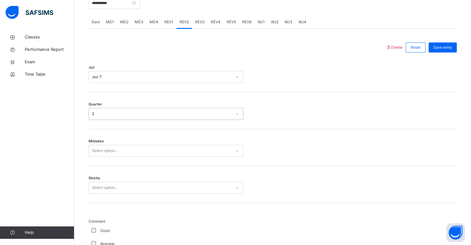
scroll to position [258, 0]
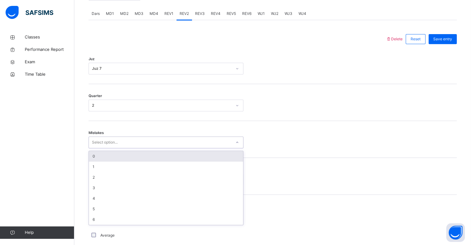
click at [127, 160] on div "0" at bounding box center [166, 156] width 154 height 11
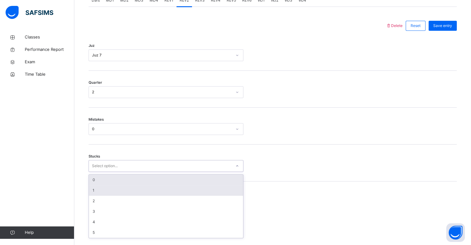
click at [111, 194] on div "1" at bounding box center [166, 190] width 154 height 11
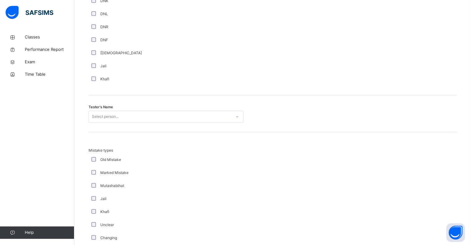
scroll to position [559, 0]
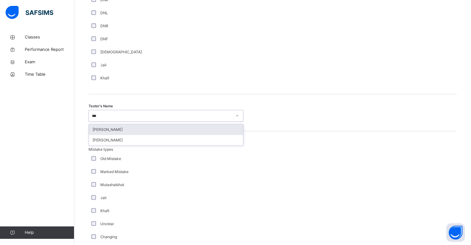
type input "****"
click at [141, 132] on div "[PERSON_NAME]" at bounding box center [166, 129] width 154 height 11
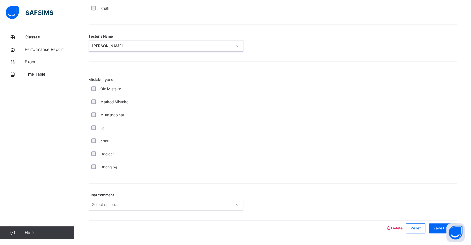
scroll to position [652, 0]
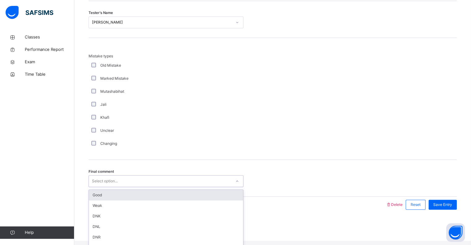
click at [131, 197] on div "Good" at bounding box center [166, 195] width 154 height 11
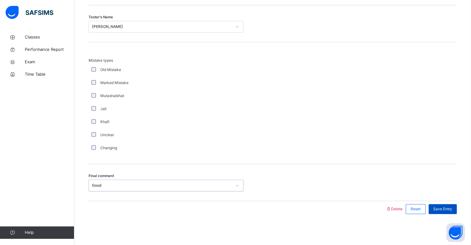
click at [450, 210] on span "Save Entry" at bounding box center [443, 209] width 19 height 6
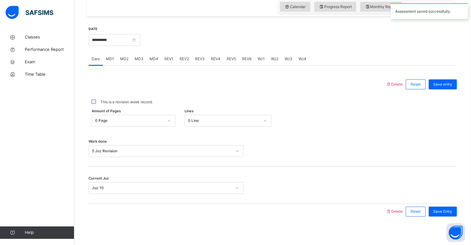
scroll to position [210, 0]
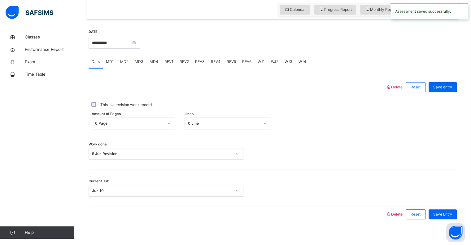
click at [197, 64] on span "REV3" at bounding box center [200, 62] width 10 height 6
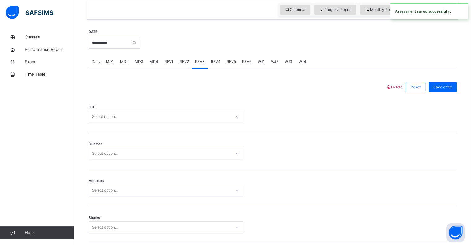
click at [187, 64] on span "REV2" at bounding box center [184, 62] width 9 height 6
click at [204, 65] on div "REV3" at bounding box center [200, 61] width 16 height 12
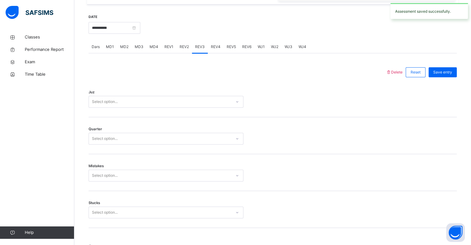
scroll to position [244, 0]
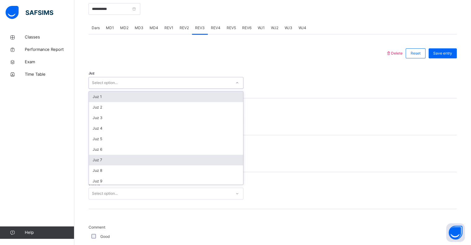
click at [115, 162] on div "Juz 7" at bounding box center [166, 160] width 154 height 11
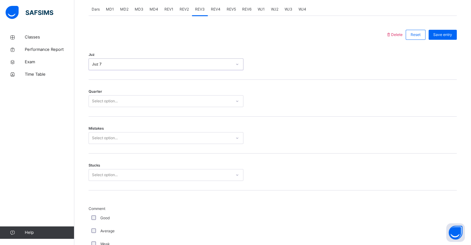
scroll to position [263, 0]
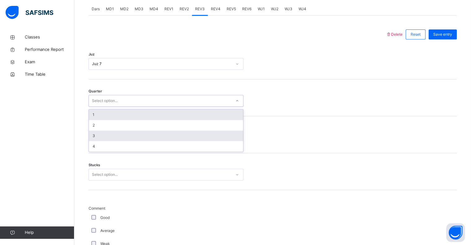
click at [113, 141] on div "3" at bounding box center [166, 135] width 154 height 11
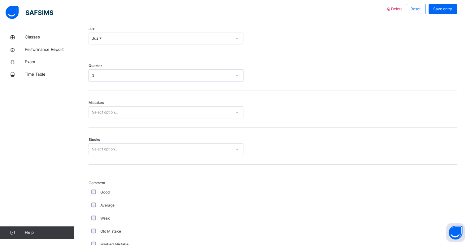
scroll to position [293, 0]
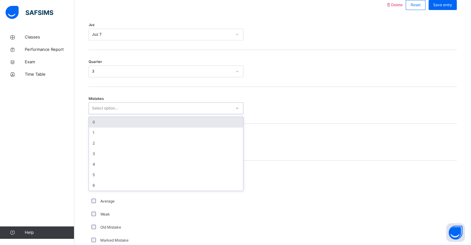
click at [125, 125] on div "0" at bounding box center [166, 122] width 154 height 11
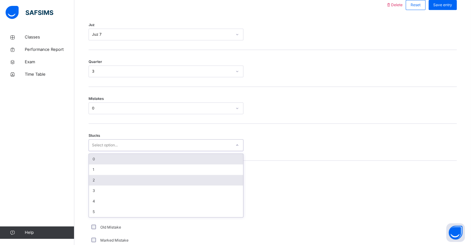
click at [108, 185] on div "2" at bounding box center [166, 180] width 154 height 11
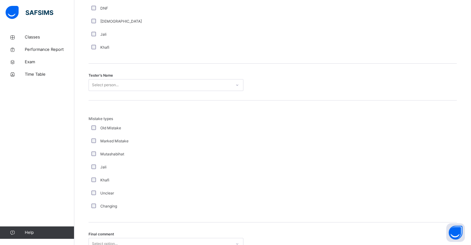
scroll to position [590, 0]
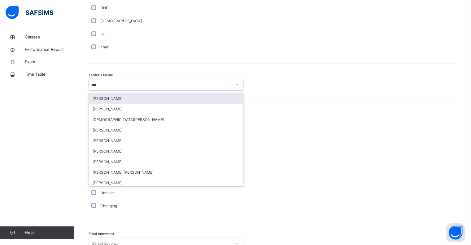
type input "****"
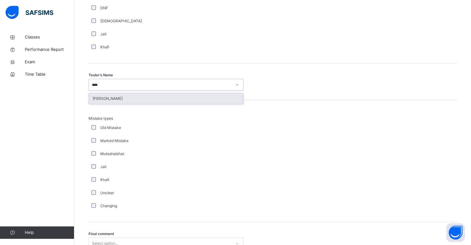
click at [154, 104] on div "Muhsin Hussein" at bounding box center [166, 98] width 154 height 11
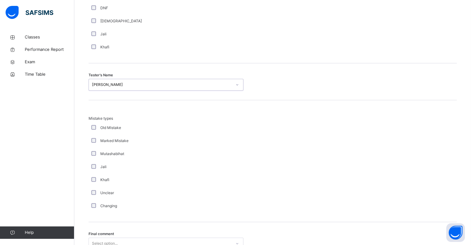
scroll to position [652, 0]
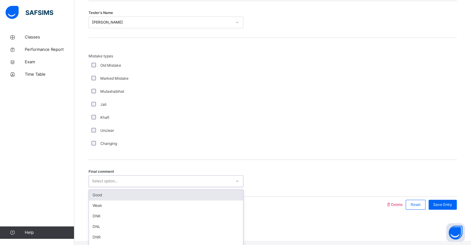
click at [136, 200] on div "Good" at bounding box center [166, 195] width 154 height 11
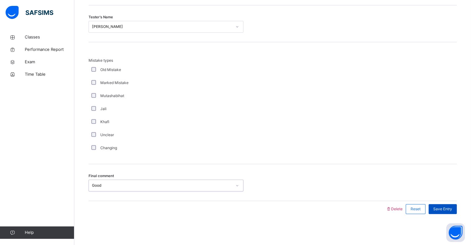
click at [446, 210] on span "Save Entry" at bounding box center [443, 209] width 19 height 6
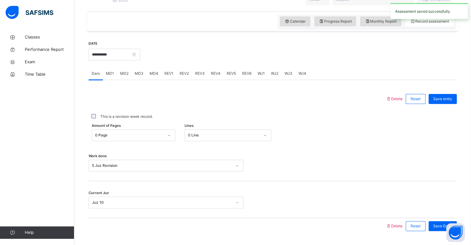
scroll to position [199, 0]
click at [216, 76] on span "REV4" at bounding box center [216, 73] width 10 height 6
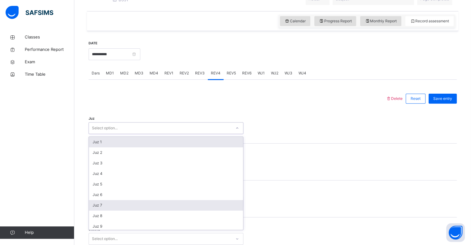
click at [120, 209] on div "Juz 7" at bounding box center [166, 205] width 154 height 11
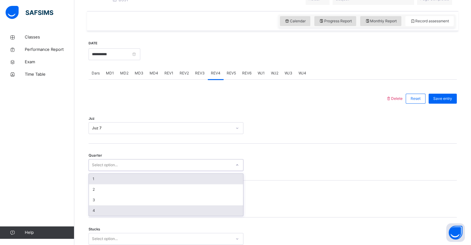
click at [112, 215] on div "4" at bounding box center [166, 210] width 154 height 11
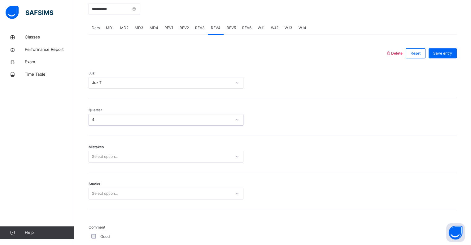
scroll to position [285, 0]
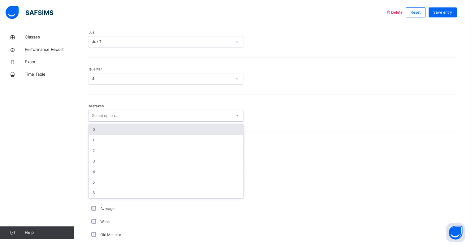
click at [152, 135] on div "0" at bounding box center [166, 129] width 154 height 11
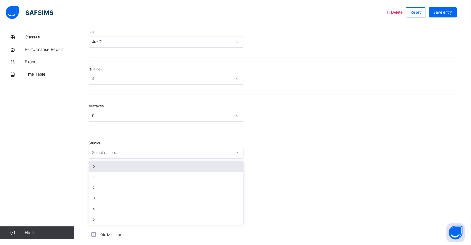
click at [134, 171] on div "0" at bounding box center [166, 166] width 154 height 11
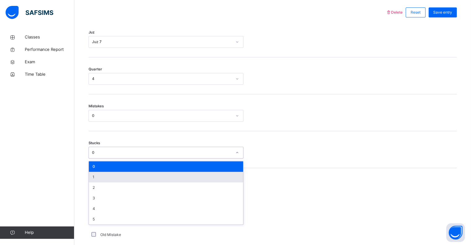
click at [109, 179] on div "1" at bounding box center [166, 177] width 154 height 11
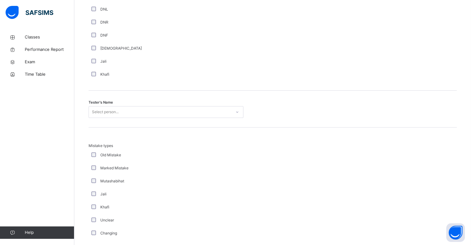
scroll to position [566, 0]
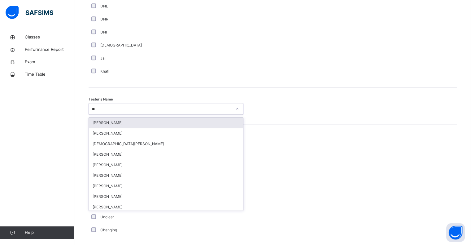
type input "***"
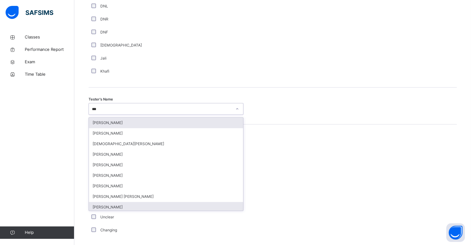
click at [131, 212] on div "Muhsin Hussein" at bounding box center [166, 207] width 154 height 11
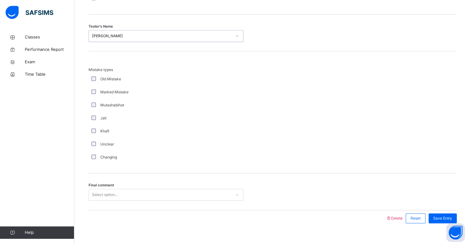
scroll to position [652, 0]
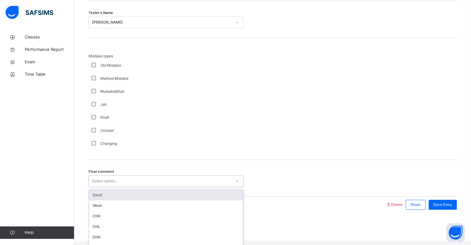
click at [118, 199] on div "Good" at bounding box center [166, 195] width 154 height 11
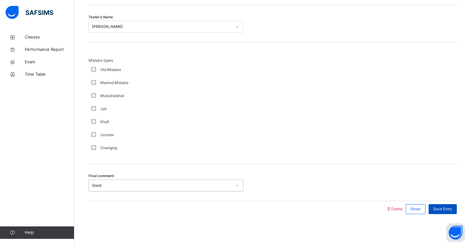
click at [449, 212] on div "Save Entry" at bounding box center [443, 209] width 28 height 10
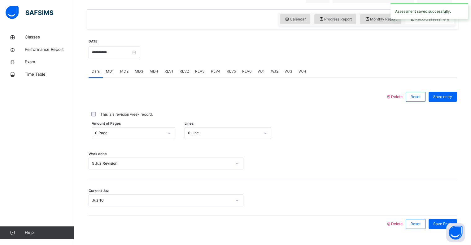
scroll to position [201, 0]
click at [125, 58] on input "**********" at bounding box center [115, 52] width 52 height 12
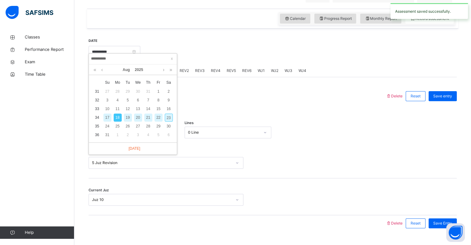
click at [129, 119] on div "19" at bounding box center [128, 117] width 8 height 8
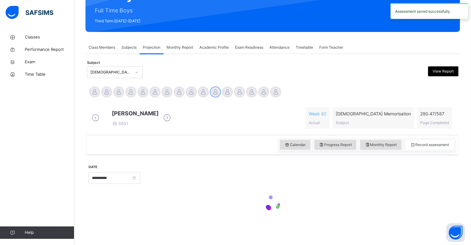
type input "**********"
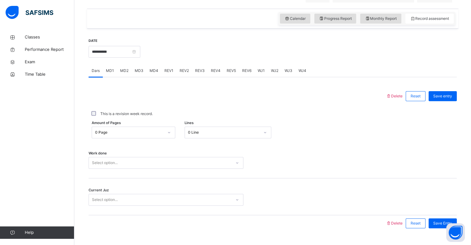
click at [168, 73] on span "REV1" at bounding box center [169, 71] width 9 height 6
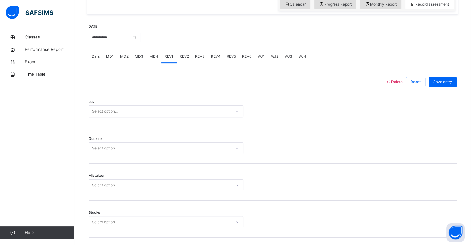
scroll to position [223, 0]
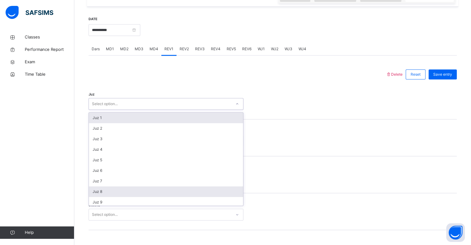
click at [117, 196] on div "Juz 8" at bounding box center [166, 191] width 154 height 11
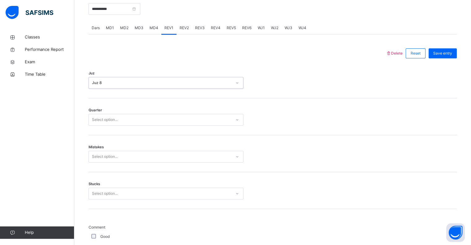
scroll to position [245, 0]
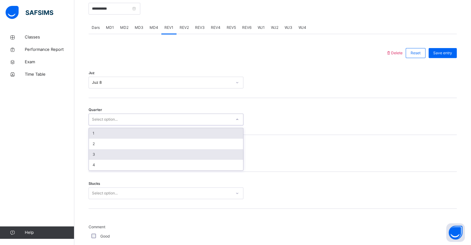
click at [115, 157] on div "3" at bounding box center [166, 154] width 154 height 11
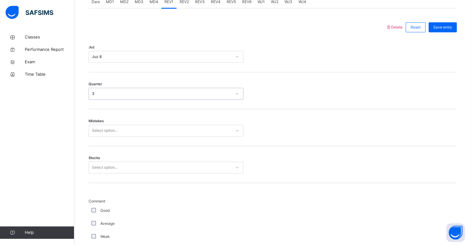
scroll to position [285, 0]
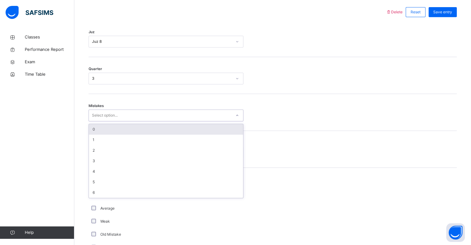
click at [121, 132] on div "0" at bounding box center [166, 129] width 154 height 11
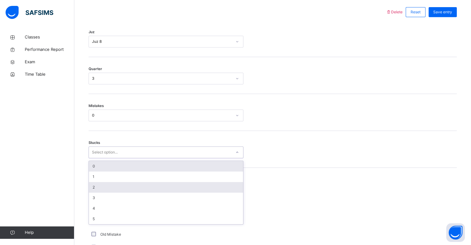
click at [109, 192] on div "2" at bounding box center [166, 187] width 154 height 11
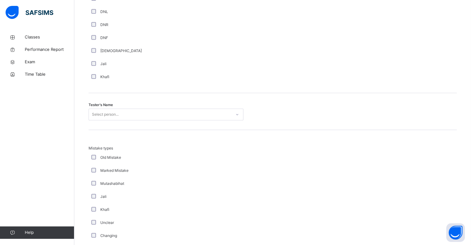
scroll to position [560, 0]
click at [165, 108] on div "Tester's Name Select person..." at bounding box center [273, 111] width 368 height 37
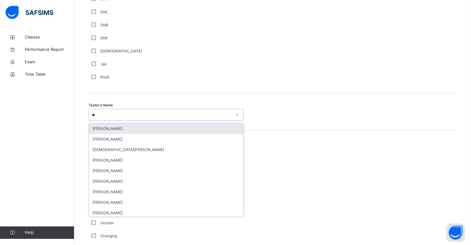
type input "***"
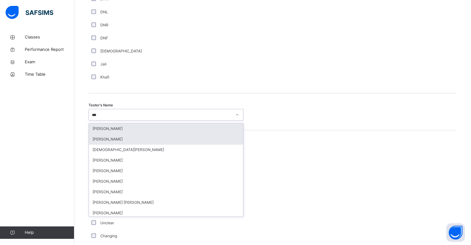
click at [137, 144] on div "Muhammad Hashim" at bounding box center [166, 139] width 154 height 11
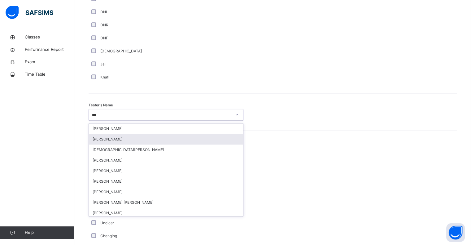
type input "****"
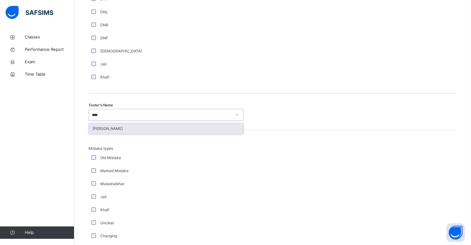
click at [164, 130] on div "Muhsin Hussein" at bounding box center [166, 128] width 154 height 11
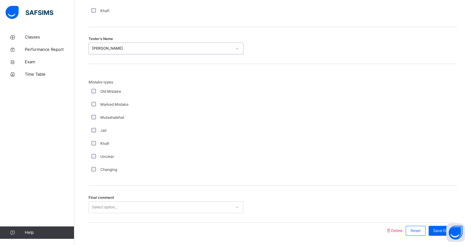
scroll to position [652, 0]
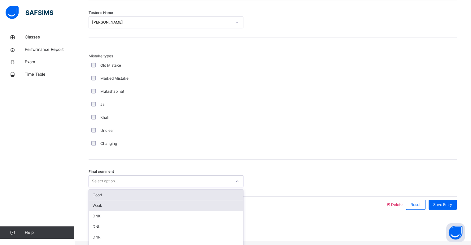
click at [129, 205] on div "Weak" at bounding box center [166, 205] width 154 height 11
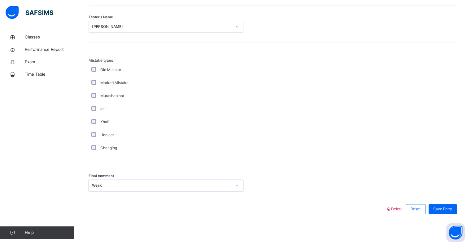
click at [195, 174] on div "Final comment option Weak, selected. 0 results available. Select is focused ,ty…" at bounding box center [273, 182] width 368 height 37
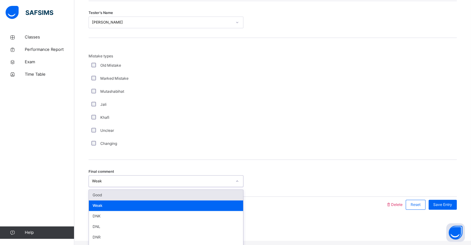
click at [125, 200] on div "Good" at bounding box center [166, 195] width 154 height 11
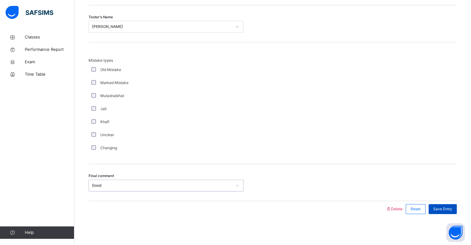
click at [450, 212] on div "Save Entry" at bounding box center [443, 209] width 28 height 10
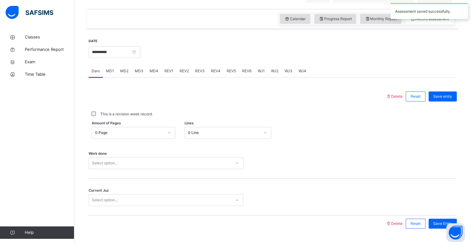
scroll to position [202, 0]
click at [185, 73] on span "REV2" at bounding box center [184, 71] width 9 height 6
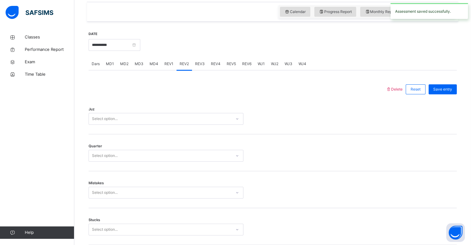
scroll to position [228, 0]
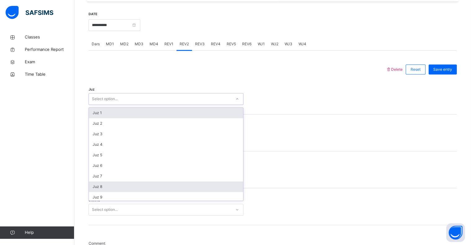
click at [116, 191] on div "Juz 8" at bounding box center [166, 186] width 154 height 11
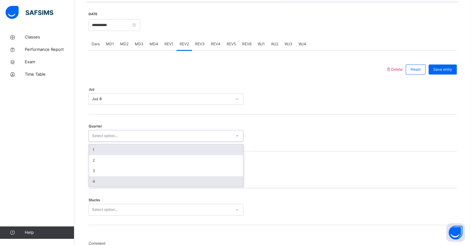
click at [112, 187] on div "4" at bounding box center [166, 181] width 154 height 11
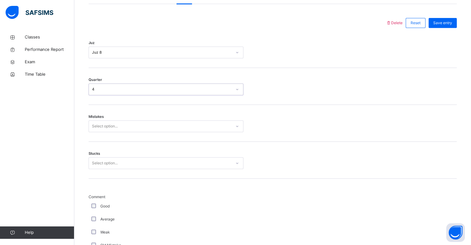
scroll to position [276, 0]
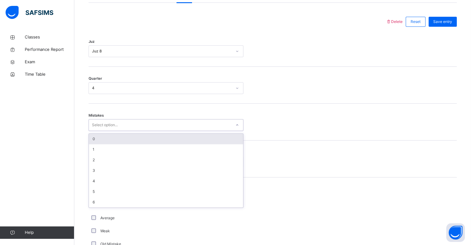
click at [123, 141] on div "0" at bounding box center [166, 139] width 154 height 11
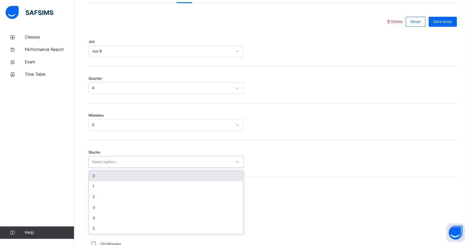
click at [114, 181] on div "0" at bounding box center [166, 175] width 154 height 11
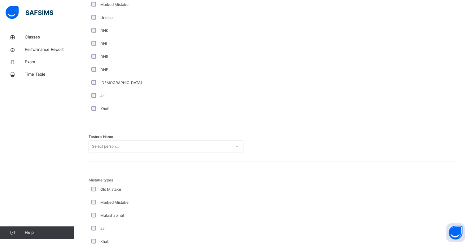
scroll to position [554, 0]
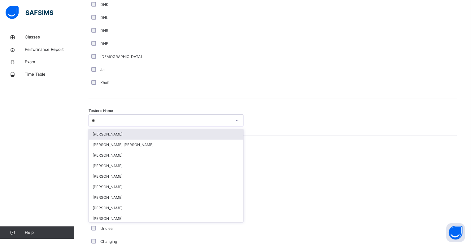
type input "***"
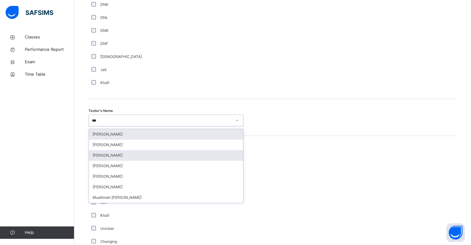
click at [126, 160] on div "[PERSON_NAME]" at bounding box center [166, 155] width 154 height 11
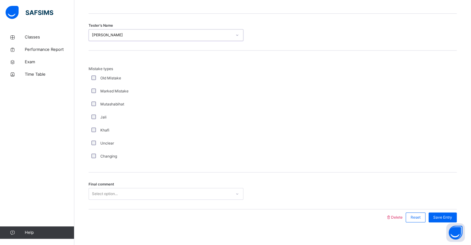
scroll to position [652, 0]
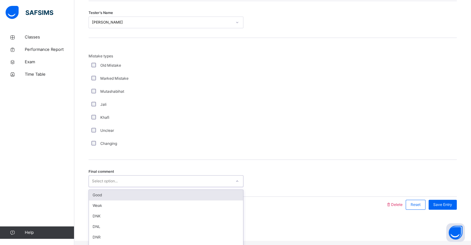
click at [114, 194] on div "Good" at bounding box center [166, 195] width 154 height 11
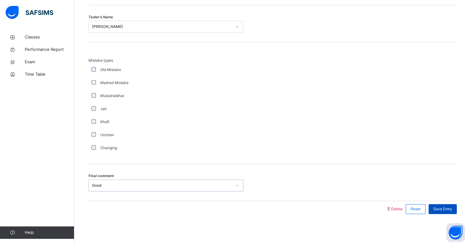
click at [452, 211] on span "Save Entry" at bounding box center [443, 209] width 19 height 6
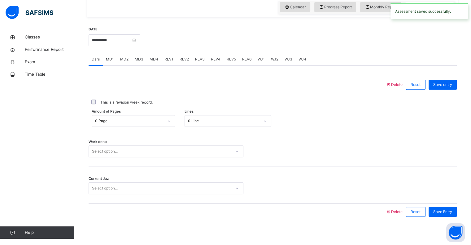
scroll to position [205, 0]
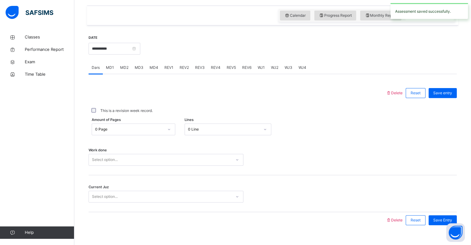
click at [202, 74] on div "REV3" at bounding box center [200, 67] width 16 height 12
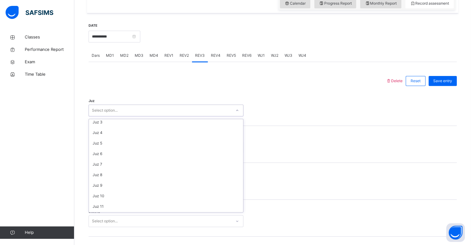
scroll to position [24, 0]
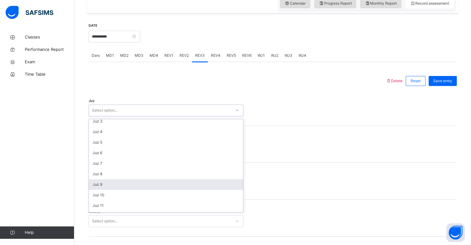
click at [110, 188] on div "Juz 9" at bounding box center [166, 184] width 154 height 11
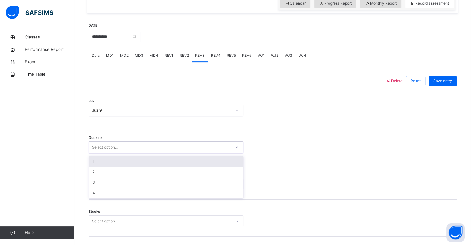
click at [112, 165] on div "1" at bounding box center [166, 161] width 154 height 11
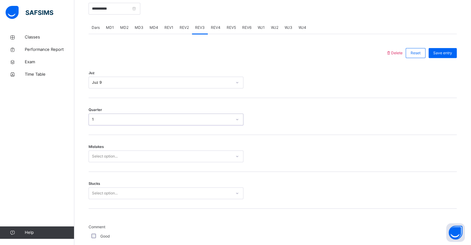
scroll to position [262, 0]
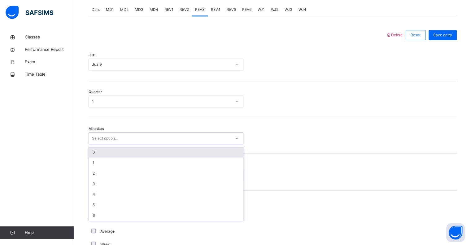
click at [125, 157] on div "0" at bounding box center [166, 152] width 154 height 11
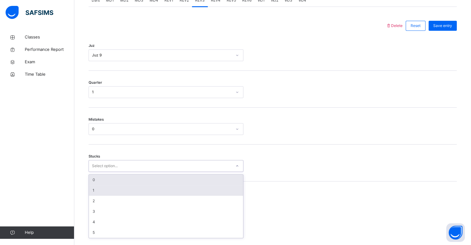
click at [110, 192] on div "1" at bounding box center [166, 190] width 154 height 11
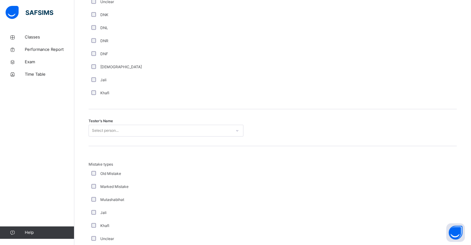
scroll to position [547, 0]
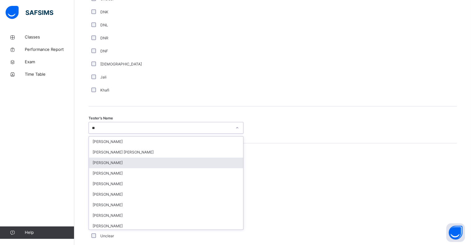
type input "*"
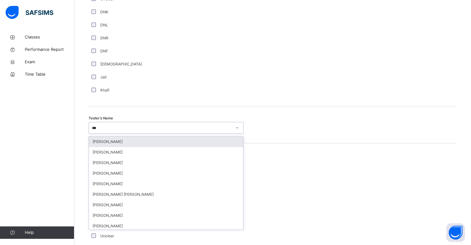
type input "****"
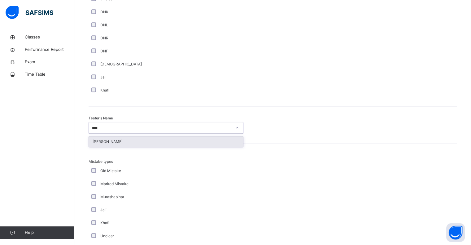
click at [131, 147] on div "[PERSON_NAME]" at bounding box center [166, 141] width 154 height 11
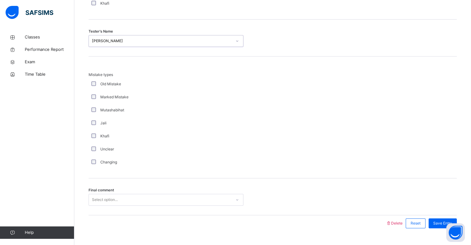
scroll to position [652, 0]
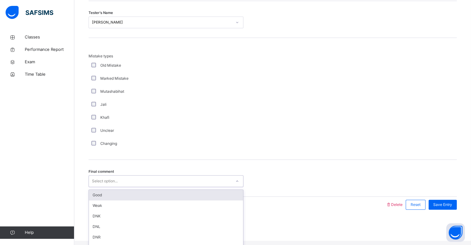
click at [125, 197] on div "Good" at bounding box center [166, 195] width 154 height 11
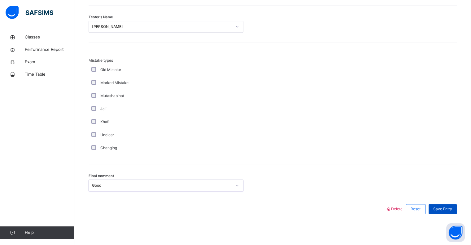
click at [452, 209] on span "Save Entry" at bounding box center [443, 209] width 19 height 6
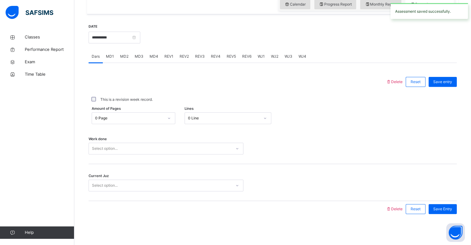
scroll to position [216, 0]
click at [165, 56] on div "REV1" at bounding box center [168, 56] width 15 height 12
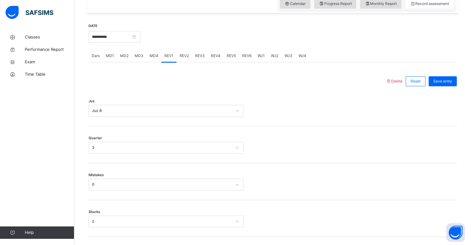
click at [182, 59] on span "REV2" at bounding box center [184, 56] width 9 height 6
click at [202, 59] on span "REV3" at bounding box center [200, 56] width 10 height 6
click at [214, 59] on span "REV4" at bounding box center [216, 56] width 10 height 6
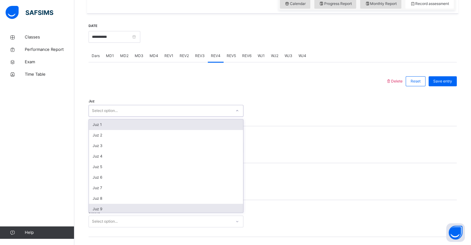
click at [119, 213] on div "Juz 9" at bounding box center [166, 209] width 154 height 11
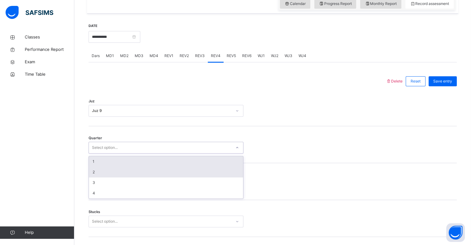
click at [109, 177] on div "2" at bounding box center [166, 172] width 154 height 11
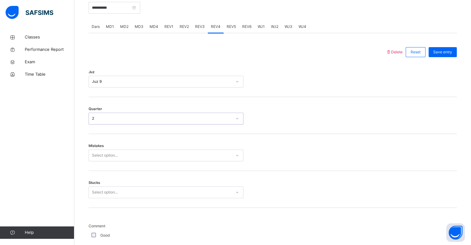
scroll to position [260, 0]
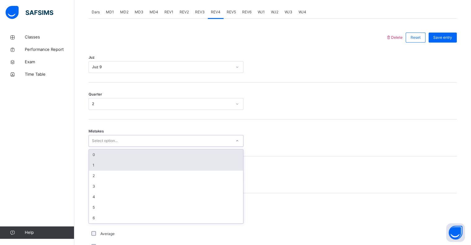
click at [110, 168] on div "1" at bounding box center [166, 165] width 154 height 11
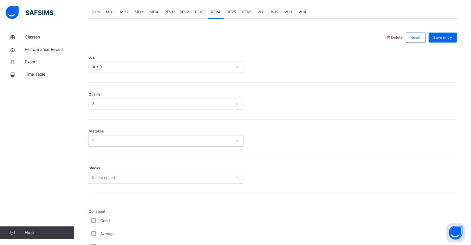
scroll to position [307, 0]
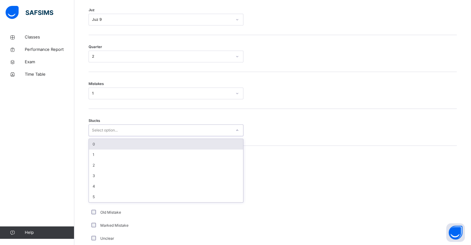
click at [109, 149] on div "0" at bounding box center [166, 144] width 154 height 11
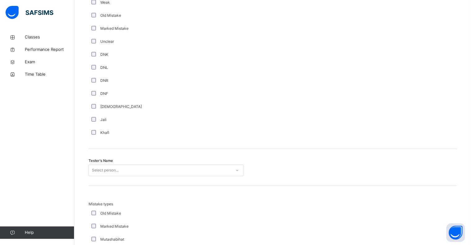
scroll to position [524, 0]
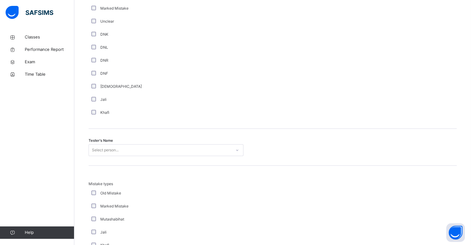
click at [176, 143] on div "Tester's Name Select person..." at bounding box center [273, 147] width 368 height 37
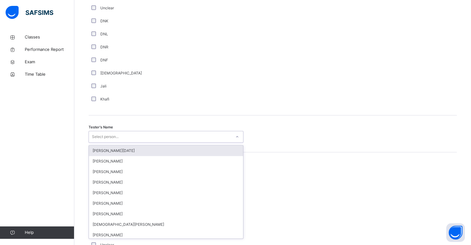
scroll to position [538, 0]
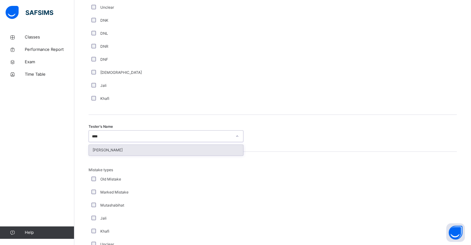
type input "*****"
click at [182, 155] on div "[PERSON_NAME]" at bounding box center [166, 150] width 154 height 11
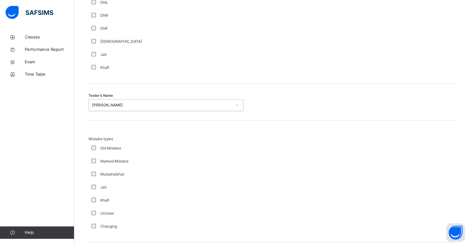
scroll to position [652, 0]
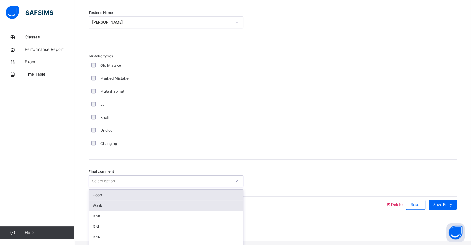
click at [121, 208] on div "Weak" at bounding box center [166, 205] width 154 height 11
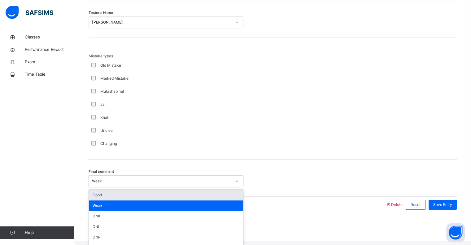
click at [143, 200] on div "Good" at bounding box center [166, 195] width 154 height 11
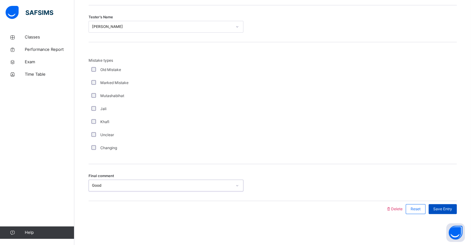
click at [449, 212] on div "Save Entry" at bounding box center [443, 209] width 28 height 10
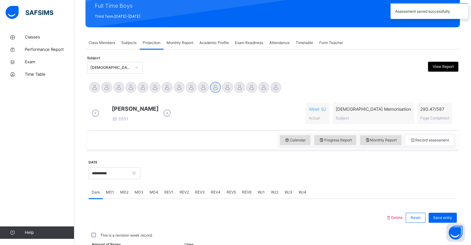
scroll to position [220, 0]
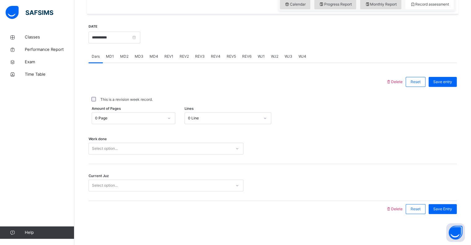
click at [163, 60] on div "REV1" at bounding box center [168, 56] width 15 height 12
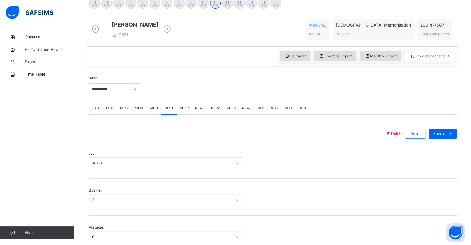
scroll to position [168, 0]
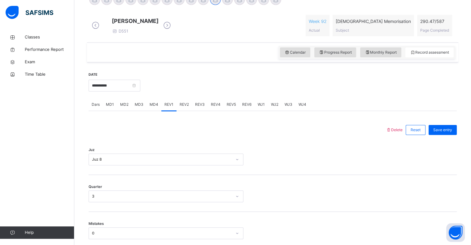
click at [187, 107] on span "REV2" at bounding box center [184, 105] width 9 height 6
click at [203, 107] on span "REV3" at bounding box center [200, 105] width 10 height 6
click at [216, 107] on span "REV4" at bounding box center [216, 105] width 10 height 6
click at [129, 88] on input "**********" at bounding box center [115, 86] width 52 height 12
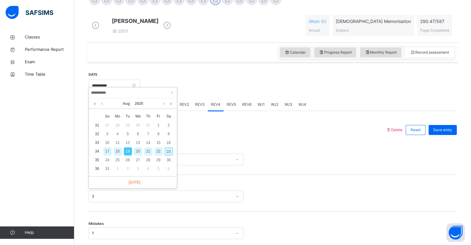
click at [138, 150] on div "20" at bounding box center [138, 151] width 8 height 8
type input "**********"
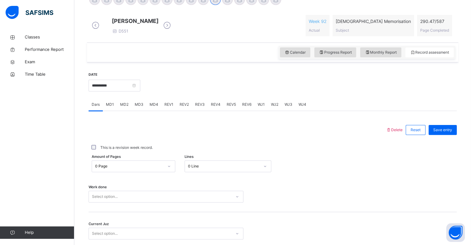
click at [167, 107] on span "REV1" at bounding box center [169, 105] width 9 height 6
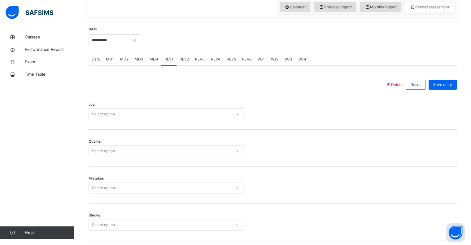
scroll to position [215, 0]
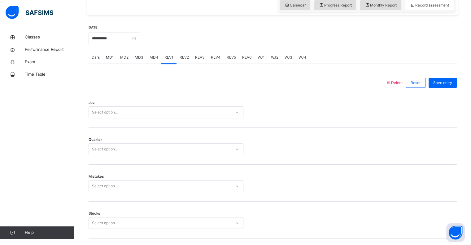
click at [183, 106] on div "Juz Select option..." at bounding box center [273, 109] width 368 height 37
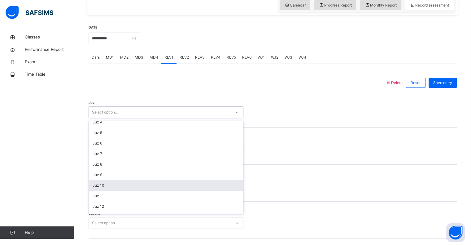
click at [114, 189] on div "Juz 10" at bounding box center [166, 185] width 154 height 11
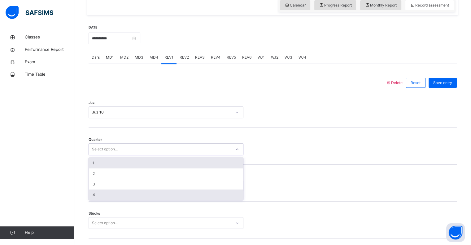
click at [112, 200] on div "4" at bounding box center [166, 194] width 154 height 11
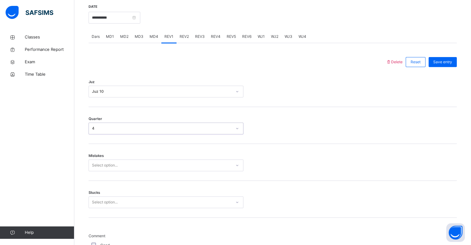
scroll to position [253, 0]
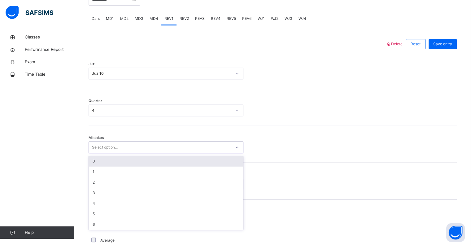
click at [126, 163] on div "0" at bounding box center [166, 161] width 154 height 11
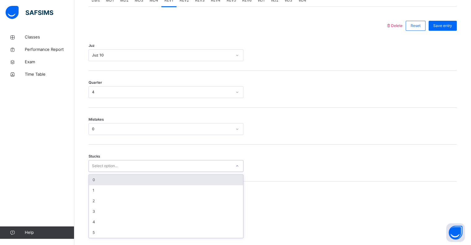
click at [118, 183] on div "0" at bounding box center [166, 179] width 154 height 11
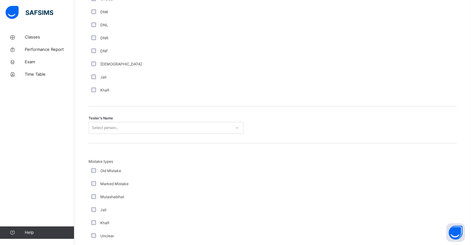
scroll to position [558, 0]
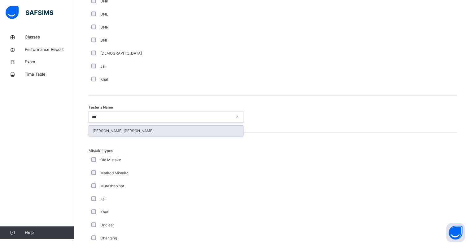
type input "****"
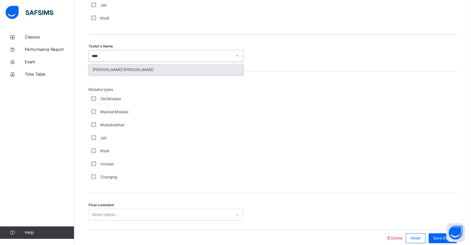
click at [176, 73] on div "Ryan Punit Purshotam" at bounding box center [166, 69] width 154 height 11
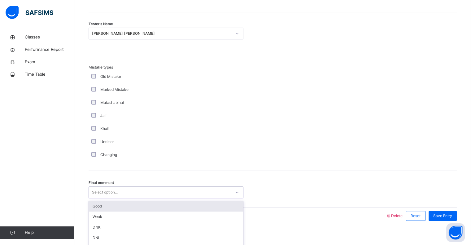
scroll to position [652, 0]
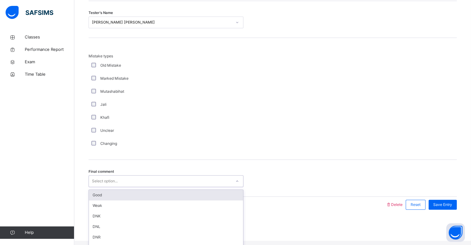
click at [131, 197] on div "Good" at bounding box center [166, 195] width 154 height 11
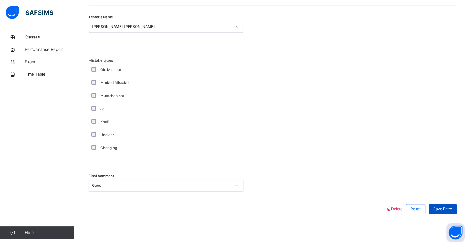
click at [449, 212] on div "Save Entry" at bounding box center [443, 209] width 28 height 10
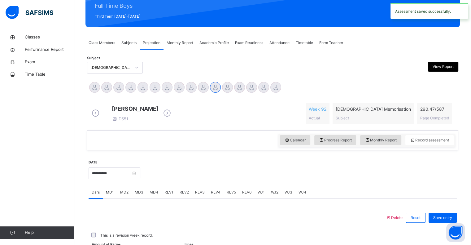
scroll to position [220, 0]
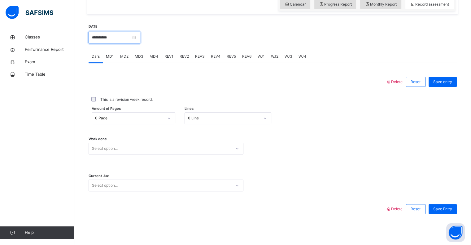
click at [126, 36] on input "**********" at bounding box center [115, 38] width 52 height 12
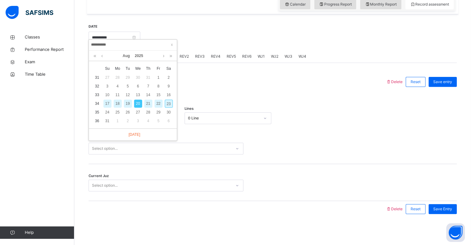
click at [149, 99] on div "21" at bounding box center [148, 103] width 8 height 8
type input "**********"
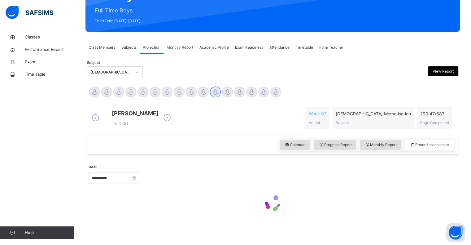
scroll to position [80, 0]
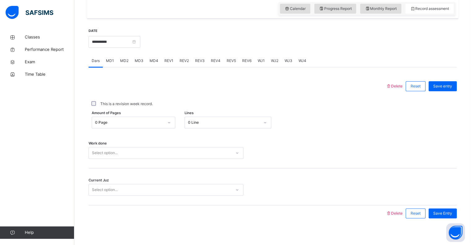
click at [170, 64] on span "REV1" at bounding box center [169, 61] width 9 height 6
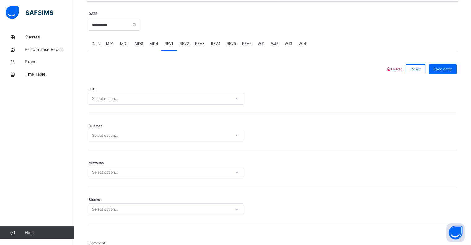
scroll to position [234, 0]
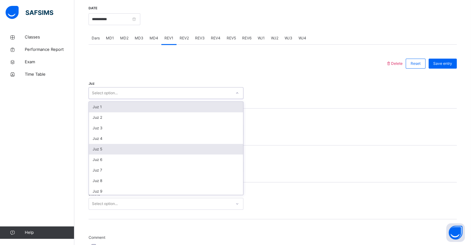
click at [110, 154] on div "Juz 5" at bounding box center [166, 149] width 154 height 11
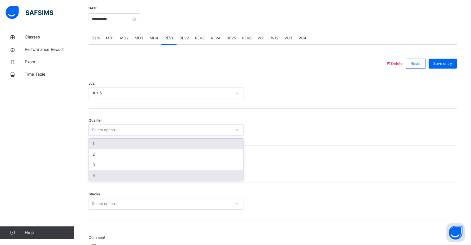
click at [111, 181] on div "4" at bounding box center [166, 175] width 154 height 11
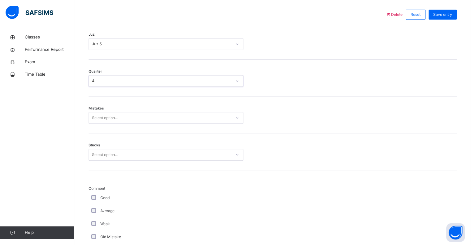
scroll to position [286, 0]
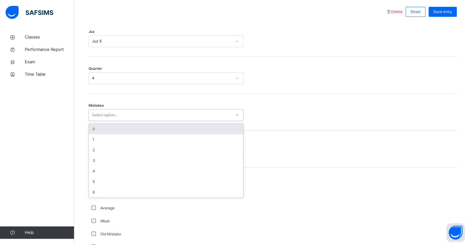
click at [120, 133] on div "0" at bounding box center [166, 129] width 154 height 11
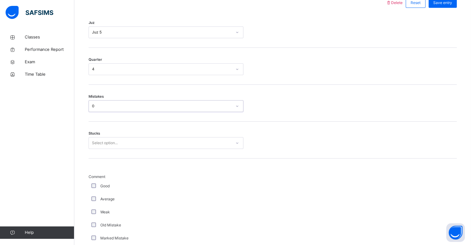
scroll to position [297, 0]
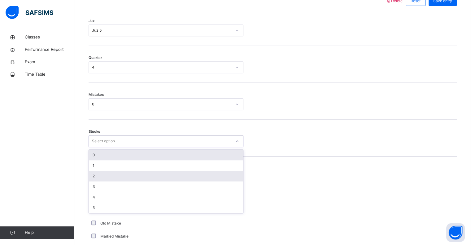
click at [106, 179] on div "2" at bounding box center [166, 176] width 154 height 11
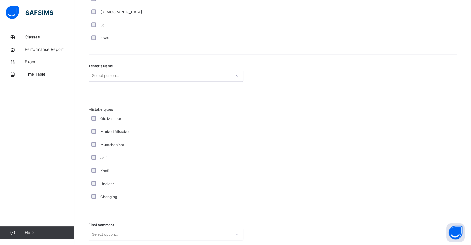
scroll to position [608, 0]
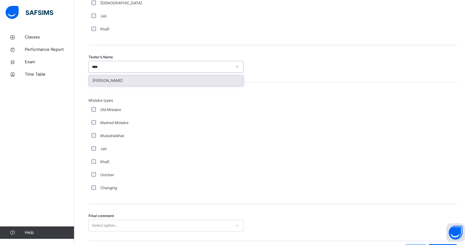
type input "*****"
click at [149, 86] on div "[PERSON_NAME]" at bounding box center [166, 80] width 154 height 11
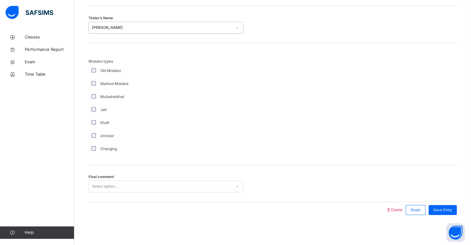
scroll to position [652, 0]
click at [136, 173] on div "Final comment Select option..." at bounding box center [273, 182] width 368 height 37
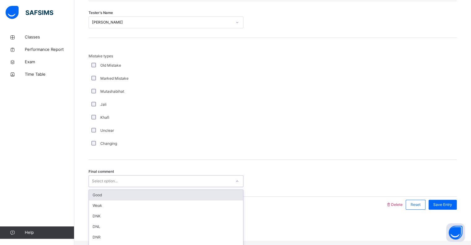
click at [112, 200] on div "Good" at bounding box center [166, 195] width 154 height 11
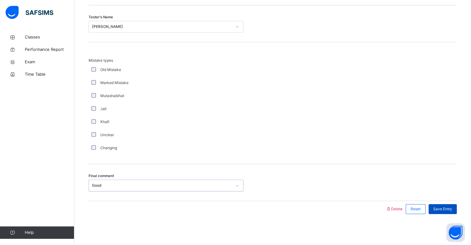
click at [443, 212] on div "Save Entry" at bounding box center [443, 209] width 28 height 10
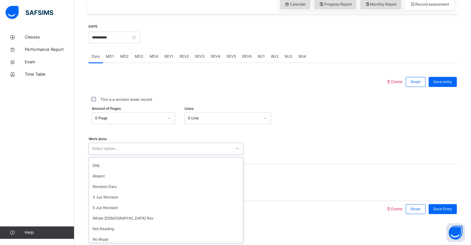
scroll to position [83, 0]
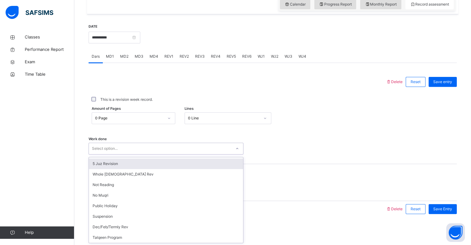
click at [132, 161] on div "5 Juz Revision" at bounding box center [166, 163] width 154 height 11
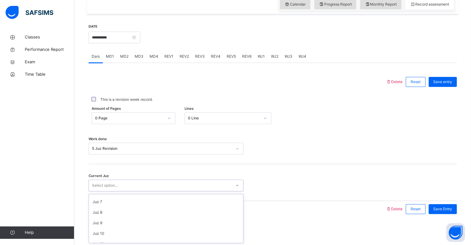
scroll to position [65, 0]
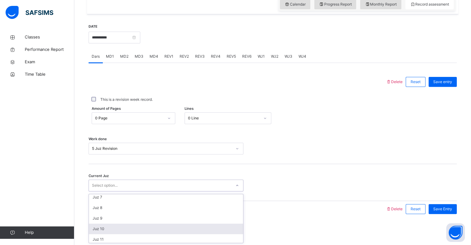
click at [119, 228] on div "Juz 10" at bounding box center [166, 228] width 154 height 11
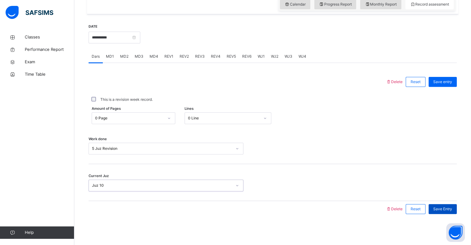
click at [446, 210] on span "Save Entry" at bounding box center [443, 209] width 19 height 6
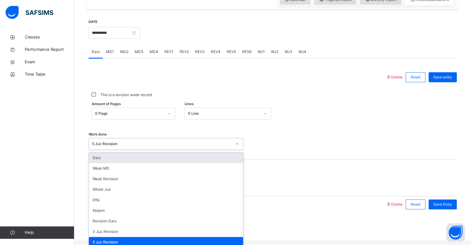
scroll to position [0, 0]
click at [302, 175] on div "Current Juz Juz 10" at bounding box center [273, 177] width 368 height 37
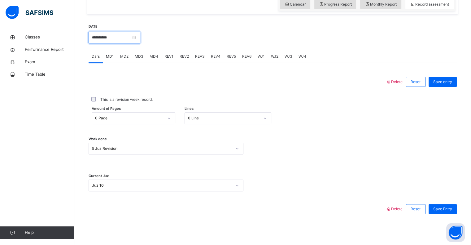
click at [124, 32] on input "**********" at bounding box center [115, 38] width 52 height 12
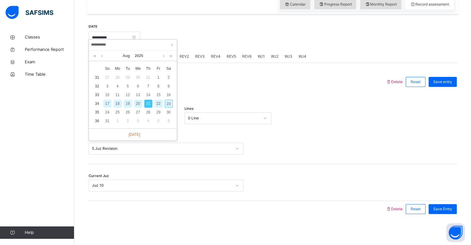
click at [161, 99] on div "22" at bounding box center [159, 103] width 8 height 8
type input "**********"
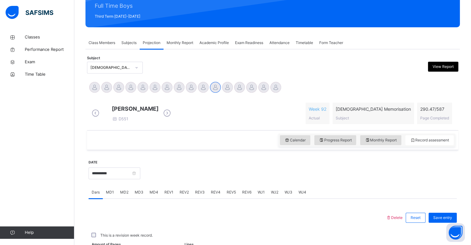
scroll to position [220, 0]
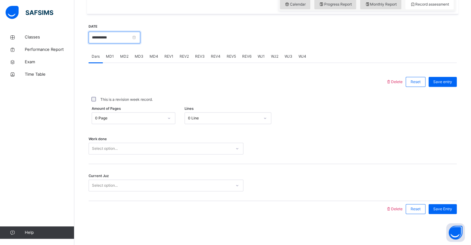
click at [132, 40] on input "**********" at bounding box center [115, 38] width 52 height 12
click at [254, 79] on div at bounding box center [237, 82] width 291 height 16
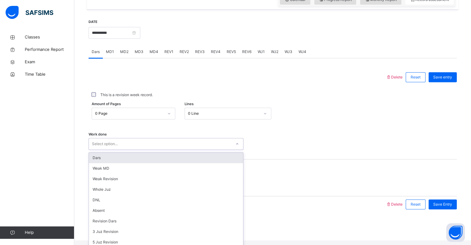
scroll to position [32, 0]
click at [123, 237] on div "5 Juz Revision" at bounding box center [166, 242] width 154 height 11
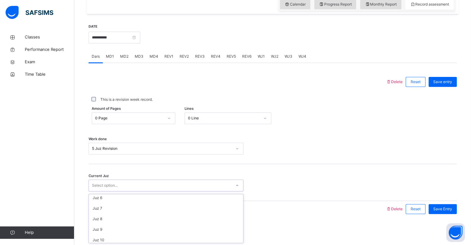
scroll to position [56, 0]
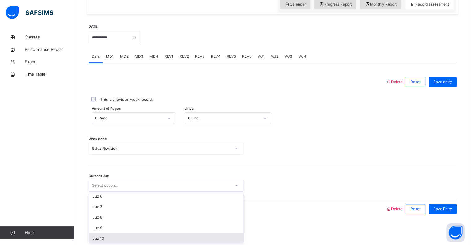
click at [117, 238] on div "Juz 10" at bounding box center [166, 238] width 154 height 11
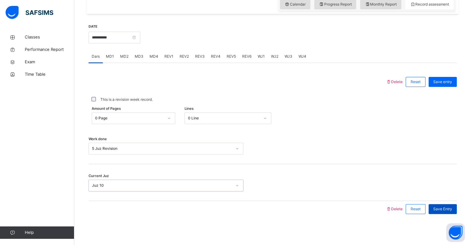
click at [452, 211] on span "Save Entry" at bounding box center [443, 209] width 19 height 6
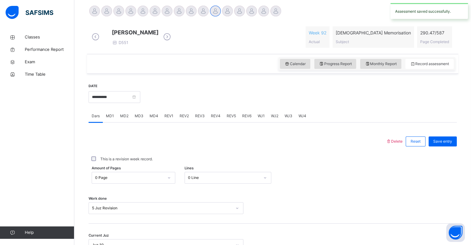
scroll to position [154, 0]
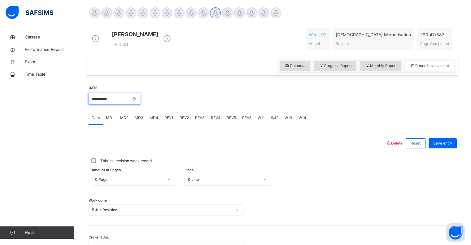
click at [120, 104] on input "**********" at bounding box center [115, 99] width 52 height 12
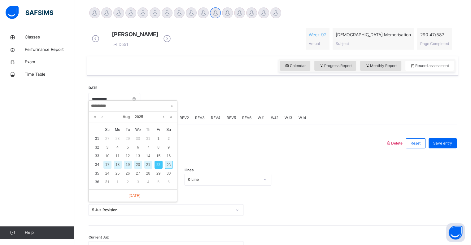
click at [270, 89] on div "**********" at bounding box center [273, 182] width 368 height 206
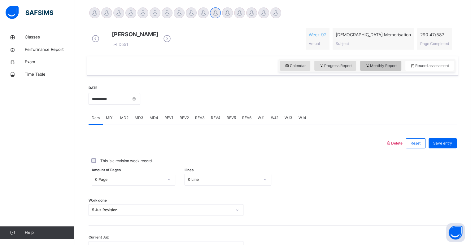
click at [393, 68] on span "Monthly Report" at bounding box center [381, 66] width 32 height 6
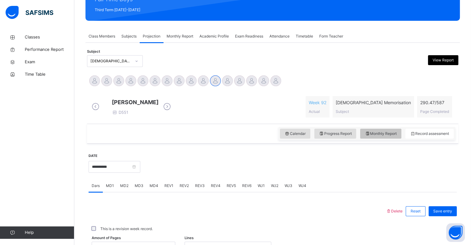
select select "****"
select select "*"
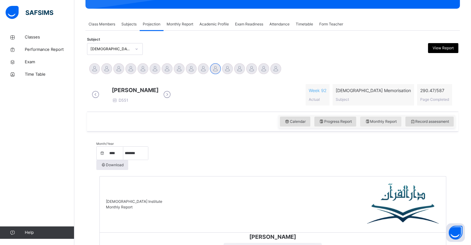
scroll to position [0, 0]
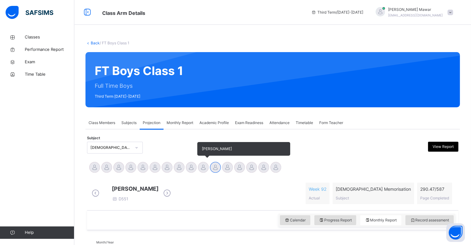
click at [204, 170] on div at bounding box center [203, 167] width 11 height 11
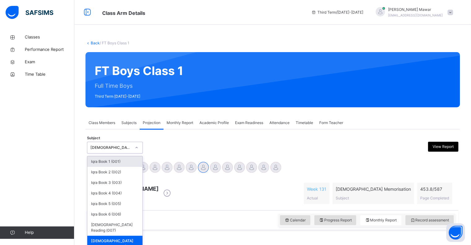
click at [340, 147] on div at bounding box center [320, 148] width 90 height 12
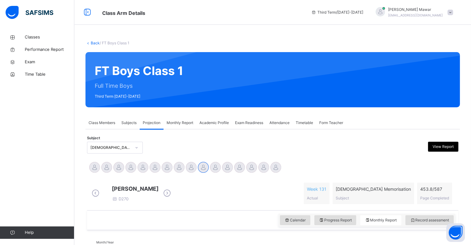
click at [124, 126] on div "Subjects" at bounding box center [128, 123] width 21 height 12
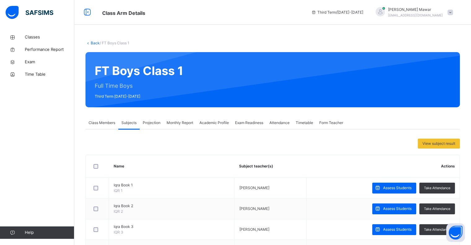
click at [153, 128] on div "Projection" at bounding box center [152, 123] width 24 height 12
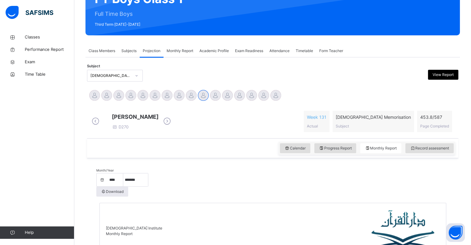
scroll to position [72, 0]
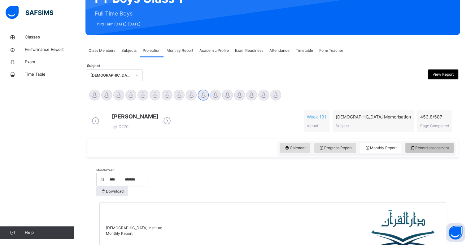
click at [444, 151] on span "Record assessment" at bounding box center [429, 148] width 39 height 6
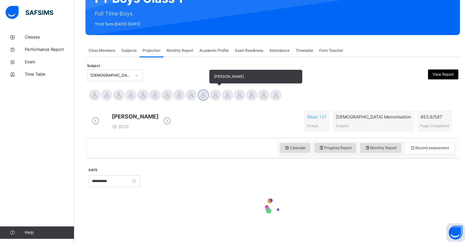
click at [220, 97] on div at bounding box center [215, 95] width 11 height 11
click at [229, 98] on div at bounding box center [227, 95] width 11 height 11
click at [214, 99] on div at bounding box center [215, 95] width 11 height 11
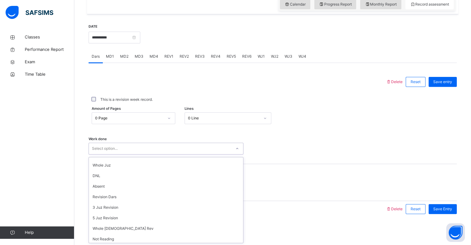
scroll to position [32, 0]
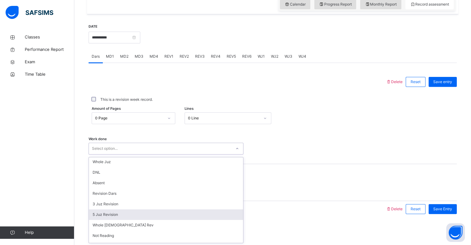
click at [124, 216] on div "5 Juz Revision" at bounding box center [166, 214] width 154 height 11
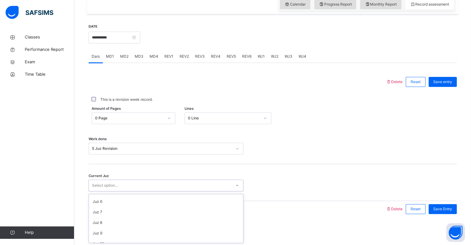
scroll to position [56, 0]
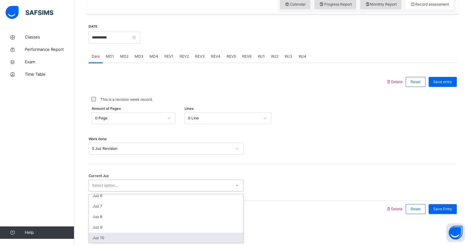
click at [114, 238] on div "Juz 10" at bounding box center [166, 237] width 154 height 11
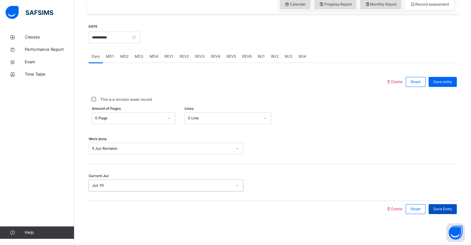
click at [452, 209] on span "Save Entry" at bounding box center [443, 209] width 19 height 6
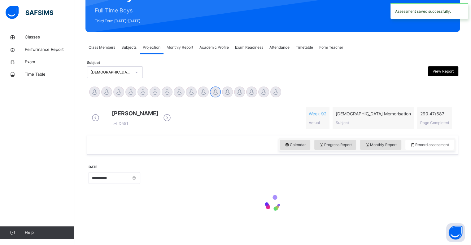
scroll to position [220, 0]
